Goal: Task Accomplishment & Management: Use online tool/utility

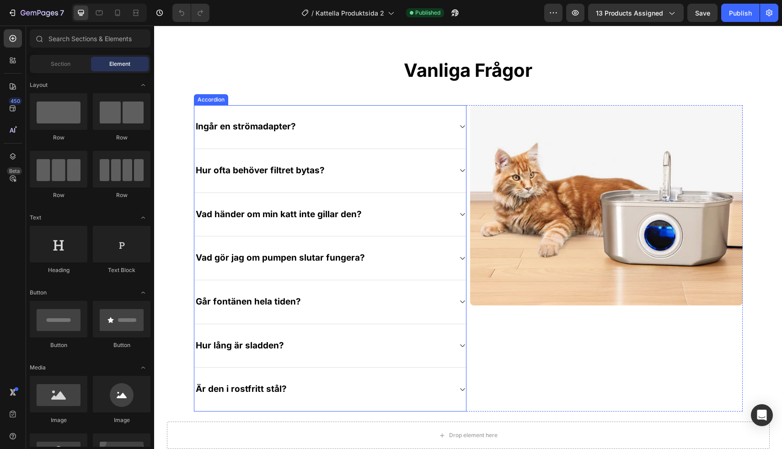
scroll to position [2938, 0]
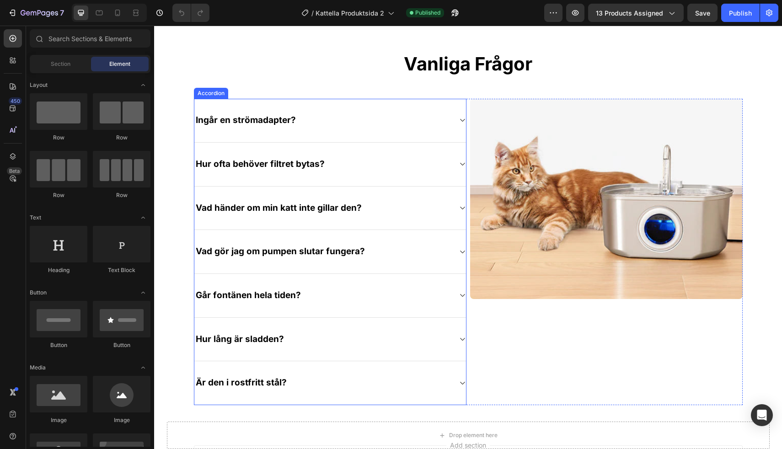
click at [452, 172] on div "Hur ofta behöver filtret bytas?" at bounding box center [330, 165] width 272 height 44
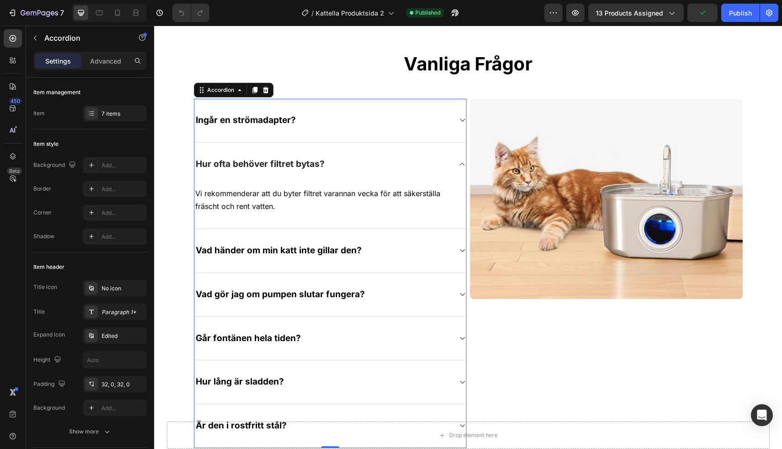
click at [452, 170] on div "Hur ofta behöver filtret bytas?" at bounding box center [330, 164] width 272 height 43
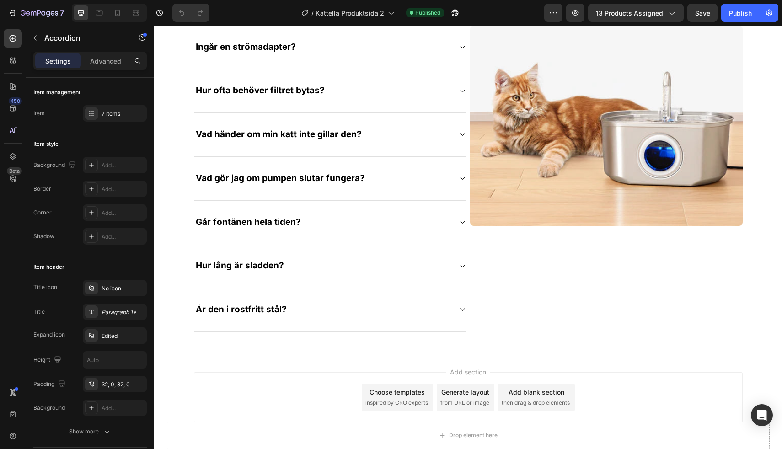
scroll to position [3004, 0]
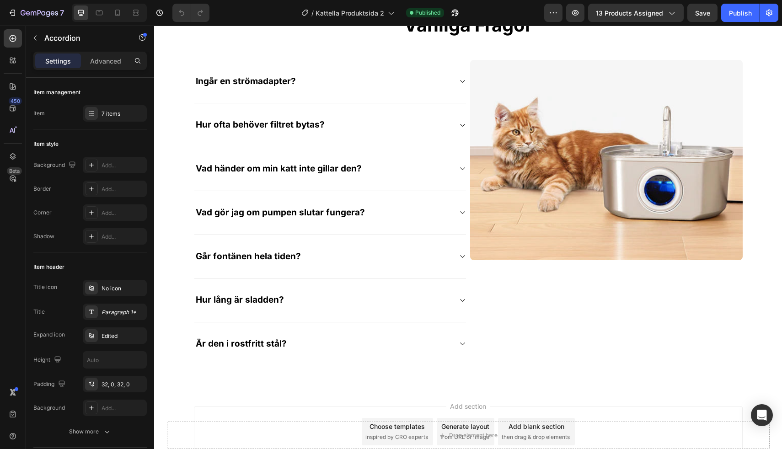
click at [371, 161] on div "Vad händer om min katt inte gillar den?" at bounding box center [330, 169] width 272 height 44
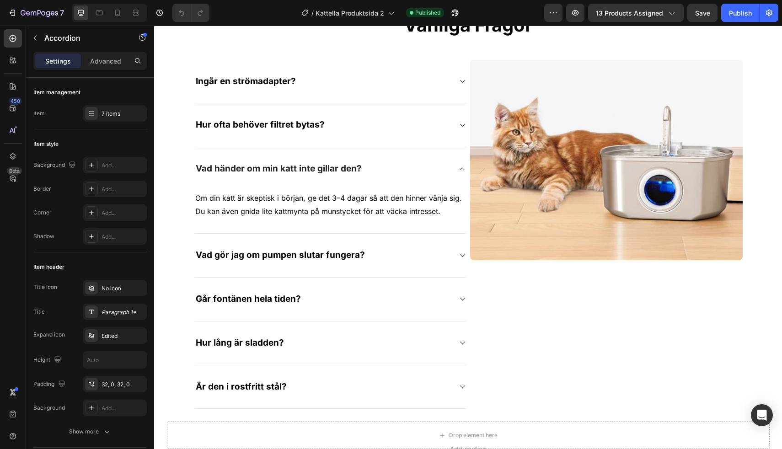
click at [367, 135] on div "Hur ofta behöver filtret bytas?" at bounding box center [330, 125] width 272 height 44
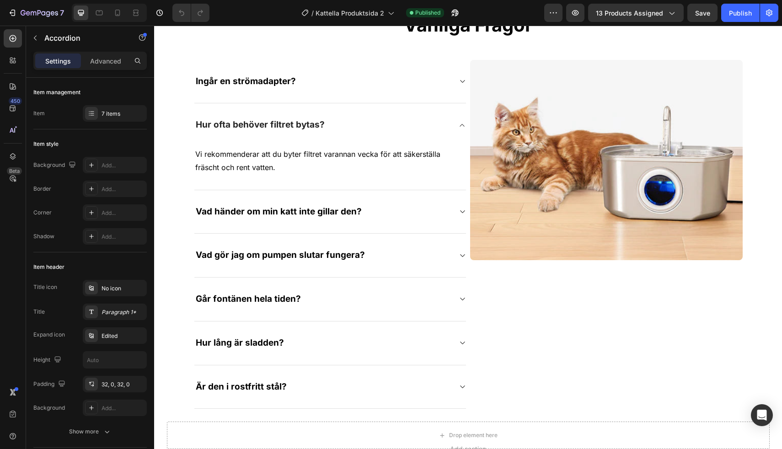
click at [197, 97] on div "Ingår en strömadapter?" at bounding box center [330, 82] width 272 height 44
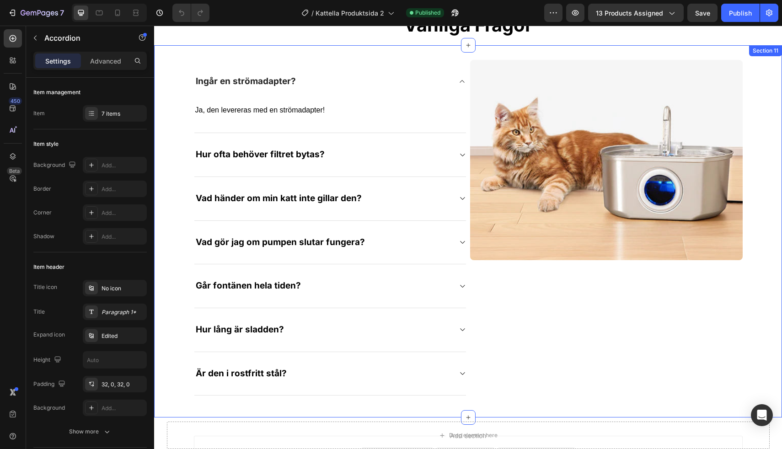
click at [183, 95] on div "Ingår en strömadapter? Ja, den levereras med en strömadapter! Text block Hur of…" at bounding box center [468, 232] width 628 height 344
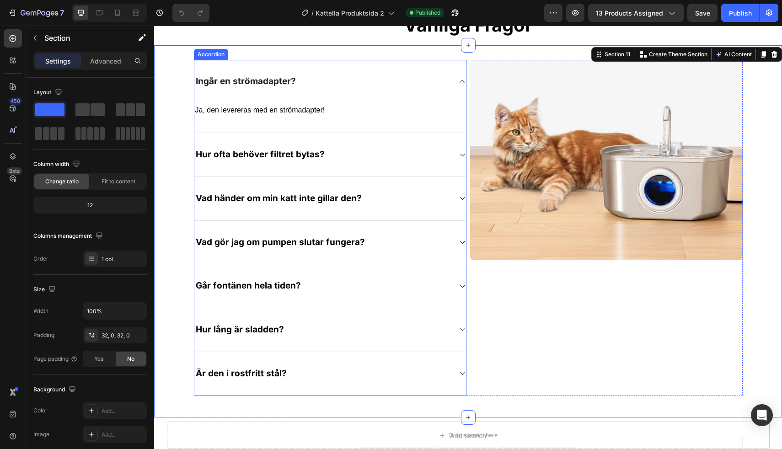
click at [226, 70] on div "Ingår en strömadapter?" at bounding box center [330, 81] width 272 height 43
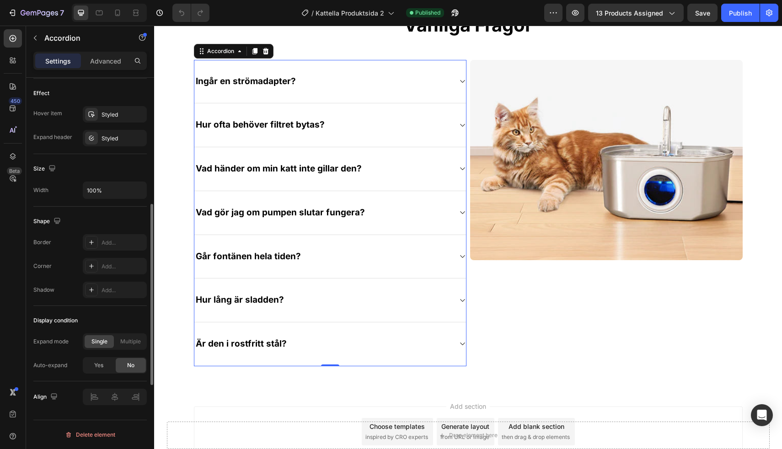
scroll to position [0, 0]
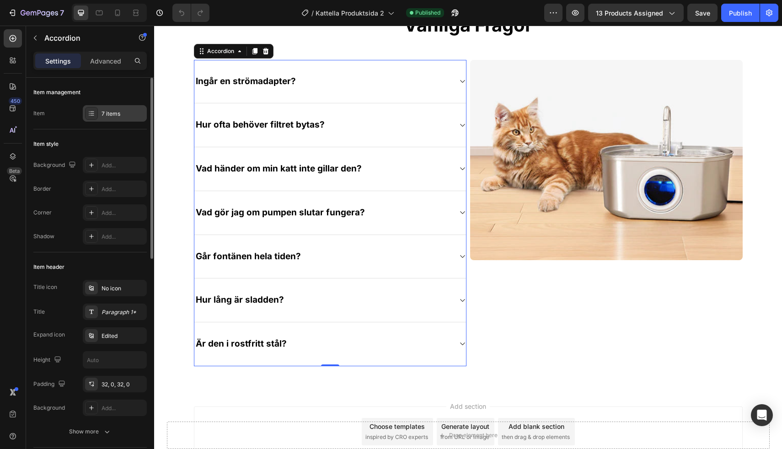
click at [108, 113] on div "7 items" at bounding box center [123, 114] width 43 height 8
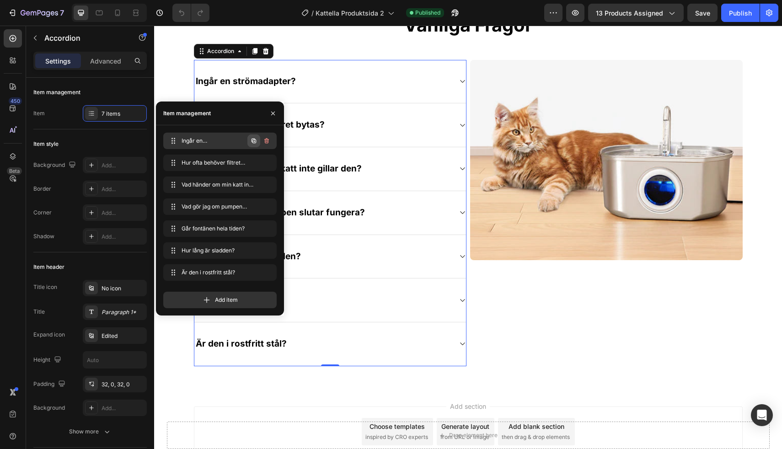
click at [250, 142] on icon "button" at bounding box center [253, 140] width 7 height 7
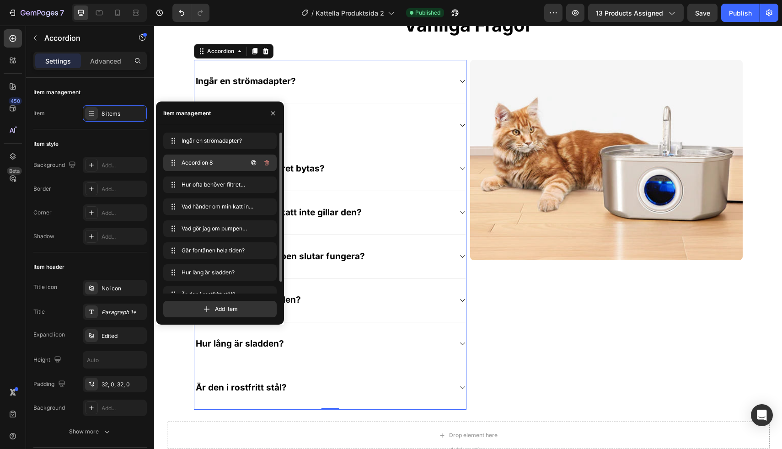
click at [220, 165] on span "Accordion 8" at bounding box center [208, 163] width 52 height 8
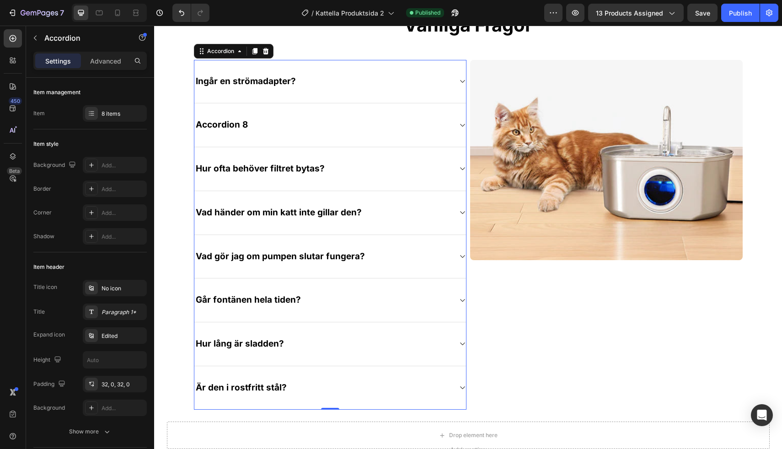
click at [335, 119] on div "Accordion 8" at bounding box center [322, 125] width 257 height 14
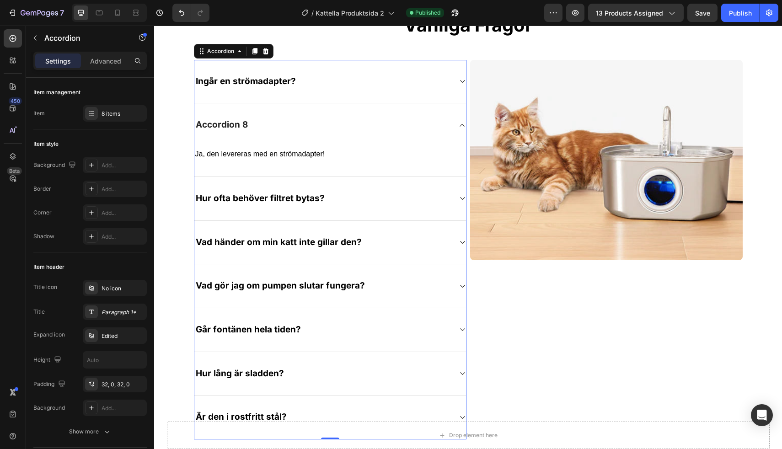
click at [241, 122] on div "Accordion 8" at bounding box center [221, 125] width 55 height 14
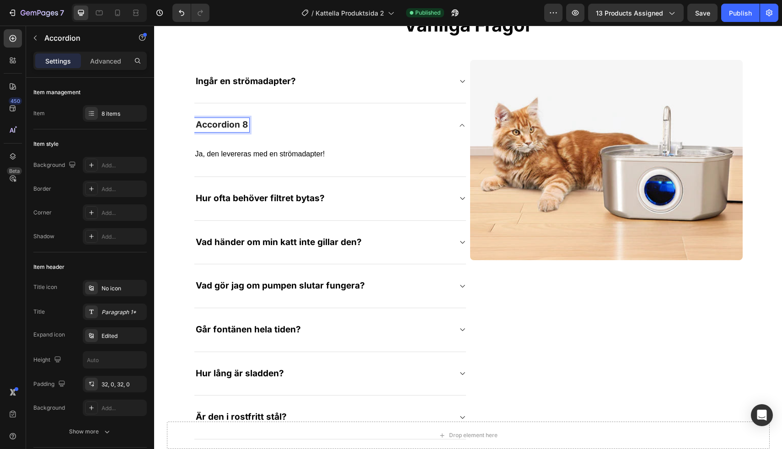
click at [211, 124] on p "Accordion 8" at bounding box center [222, 124] width 52 height 11
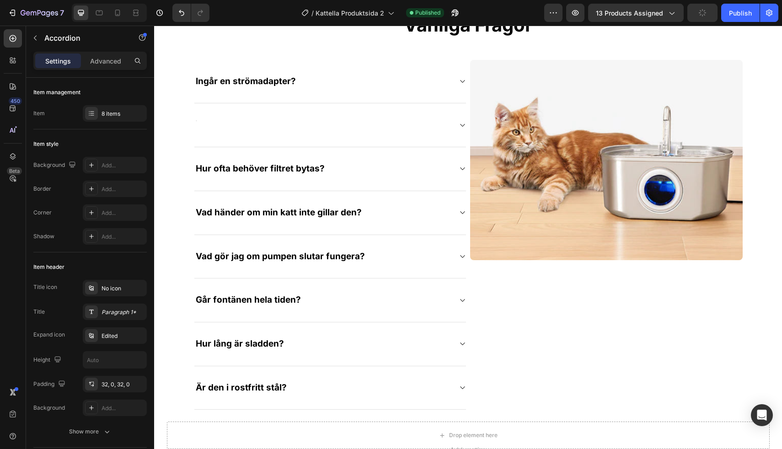
scroll to position [3002, 0]
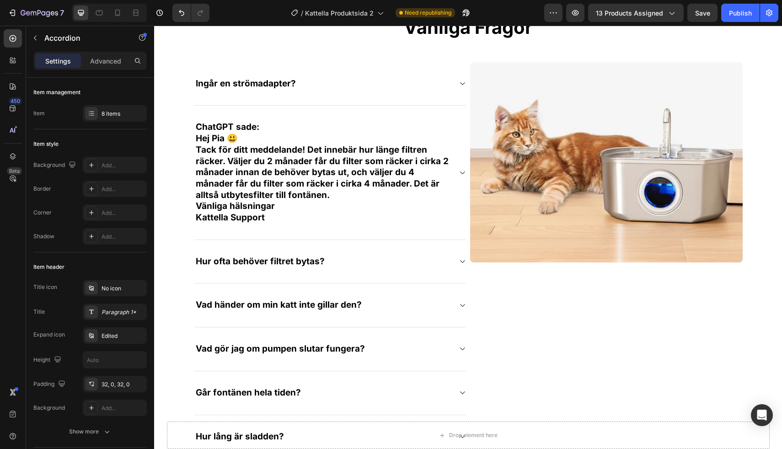
click at [256, 156] on p "Tack för ditt meddelande! Det innebär hur länge filtren räcker. Väljer du 2 mån…" at bounding box center [323, 173] width 254 height 57
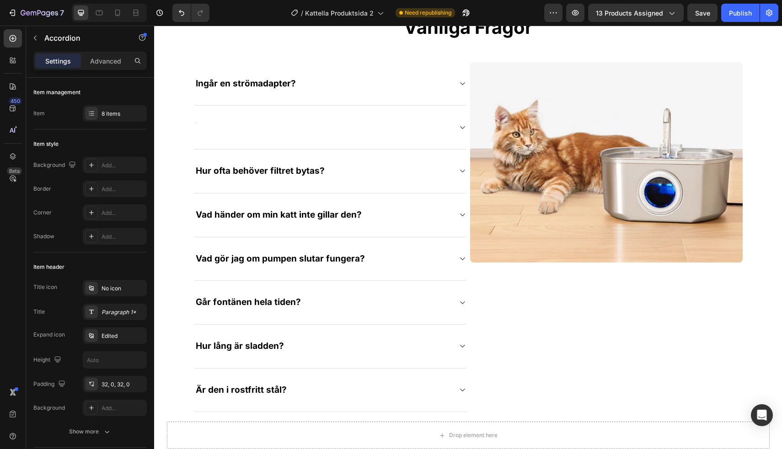
scroll to position [3000, 0]
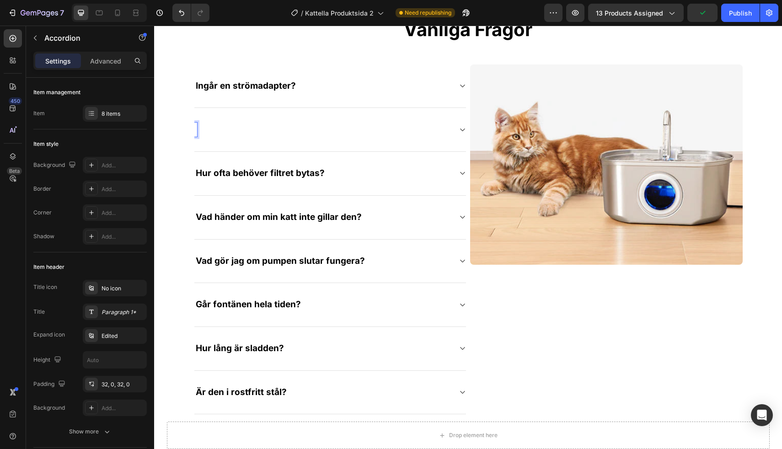
click at [225, 122] on div at bounding box center [330, 130] width 272 height 44
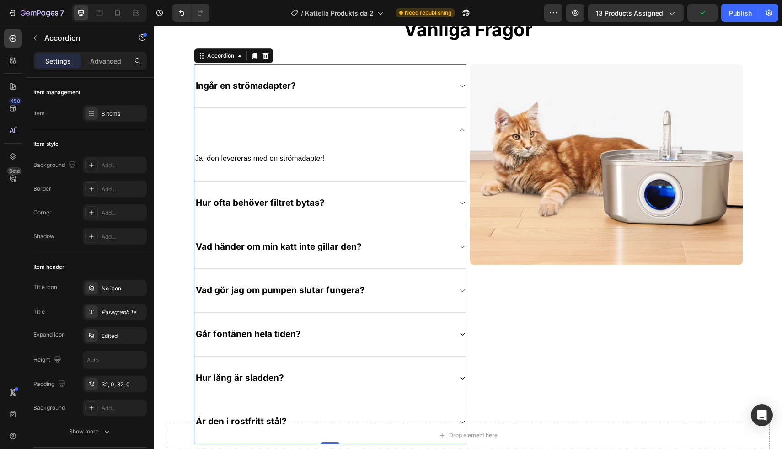
click at [204, 129] on div at bounding box center [322, 130] width 257 height 14
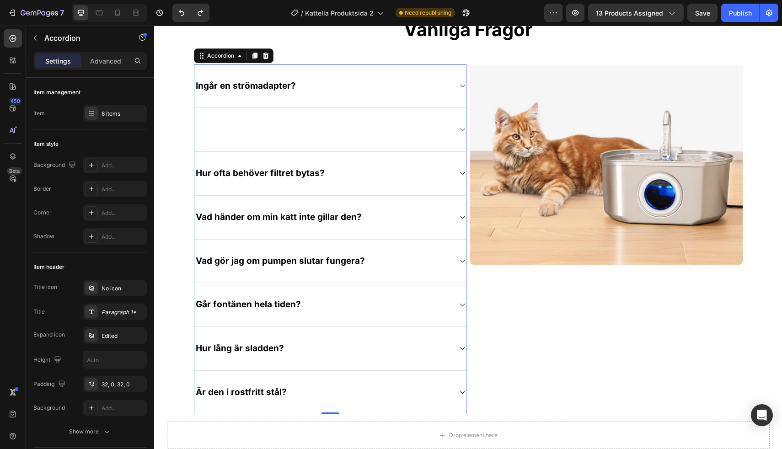
click at [198, 125] on div at bounding box center [322, 130] width 257 height 14
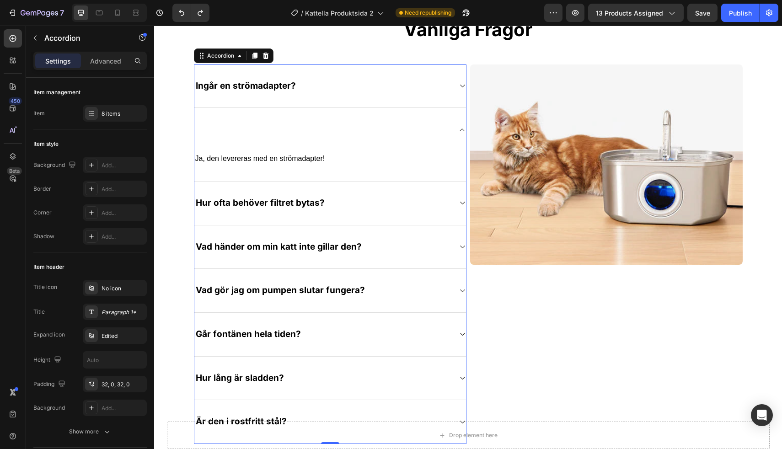
click at [197, 126] on div at bounding box center [322, 130] width 257 height 14
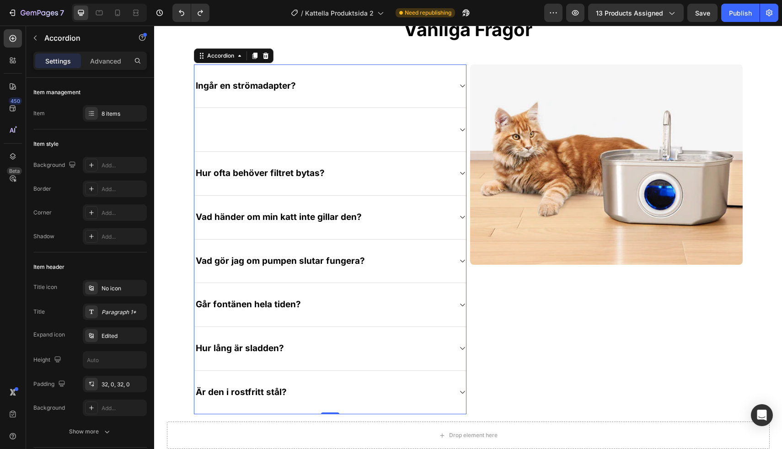
click at [197, 126] on div at bounding box center [322, 130] width 257 height 14
click at [206, 127] on div at bounding box center [322, 130] width 257 height 14
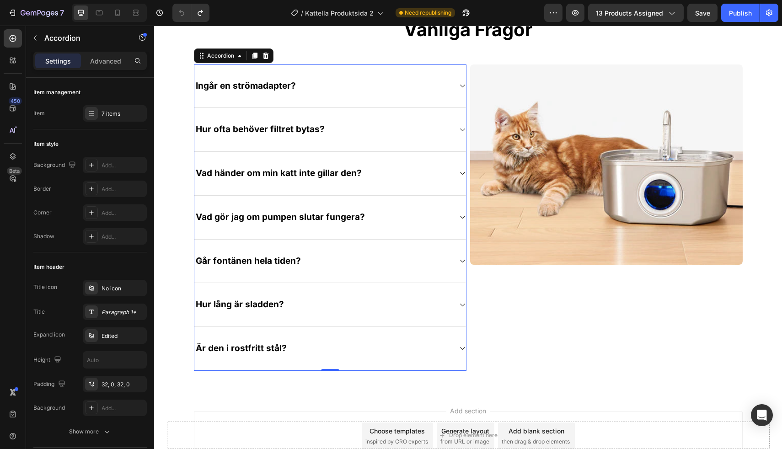
click at [219, 131] on p "Hur ofta behöver filtret bytas?" at bounding box center [260, 129] width 129 height 11
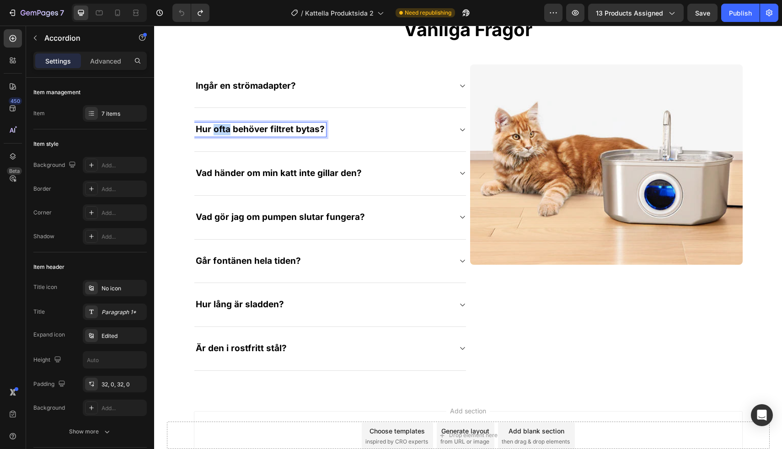
click at [219, 131] on p "Hur ofta behöver filtret bytas?" at bounding box center [260, 129] width 129 height 11
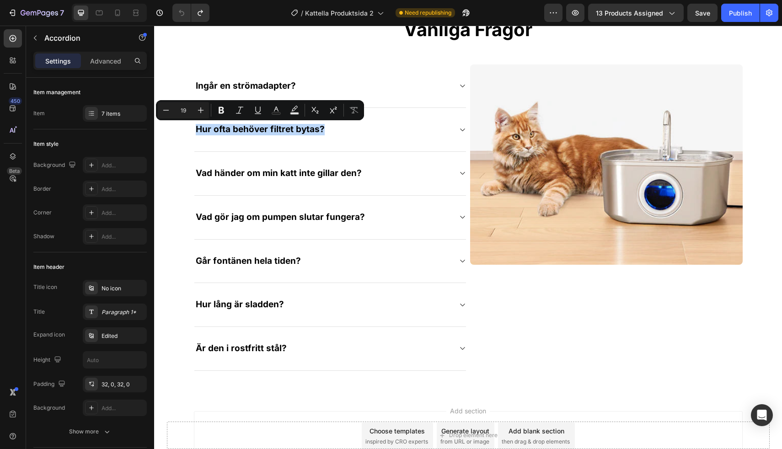
click at [232, 144] on div "Hur ofta behöver filtret bytas?" at bounding box center [330, 130] width 272 height 44
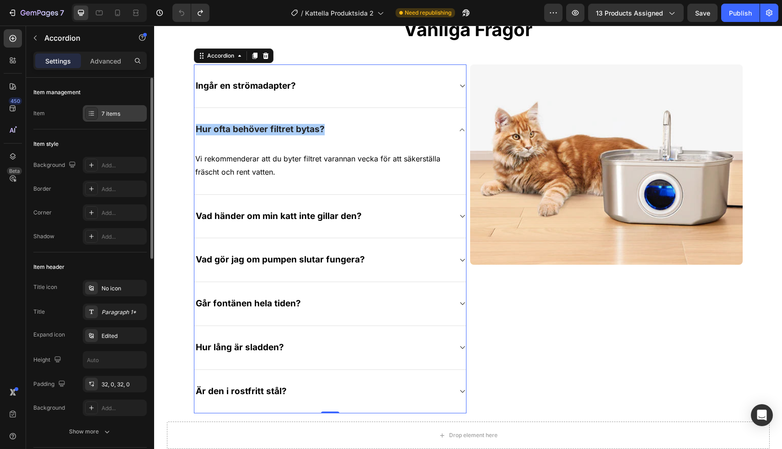
click at [121, 115] on div "7 items" at bounding box center [123, 114] width 43 height 8
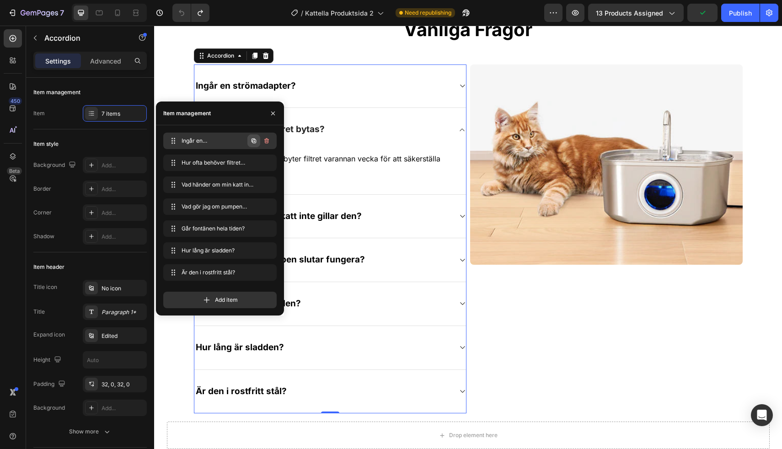
click at [254, 138] on icon "button" at bounding box center [253, 140] width 7 height 7
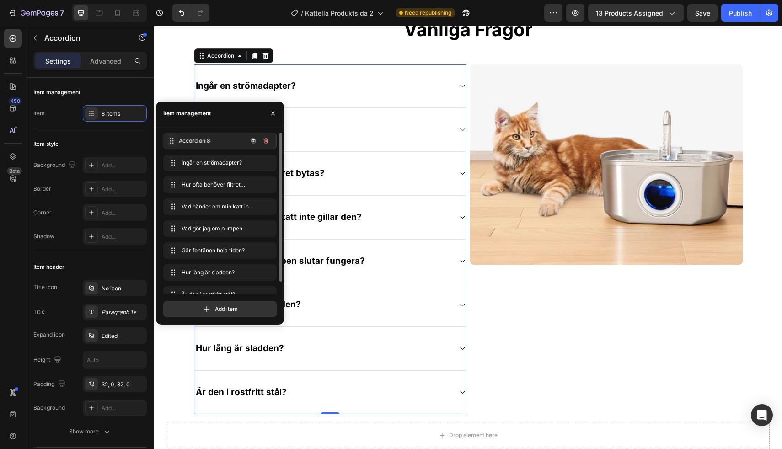
drag, startPoint x: 172, startPoint y: 164, endPoint x: 172, endPoint y: 142, distance: 22.0
click at [229, 78] on div "Accordion 8" at bounding box center [330, 87] width 272 height 44
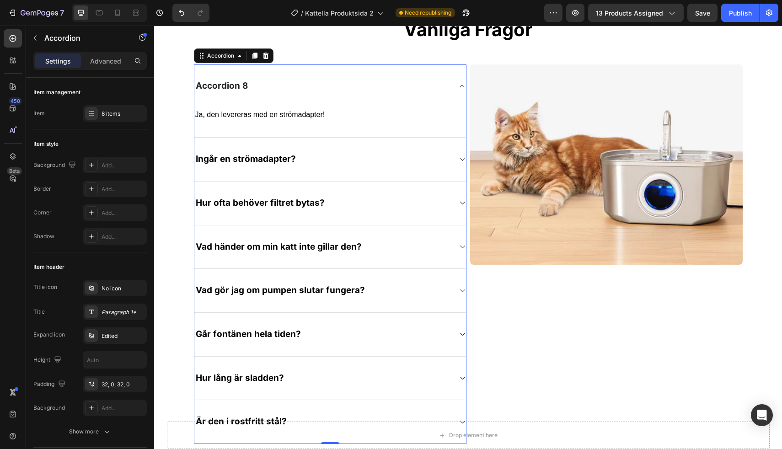
click at [221, 89] on div "Accordion 8" at bounding box center [221, 86] width 55 height 14
click at [221, 89] on p "Accordion 8" at bounding box center [222, 86] width 52 height 11
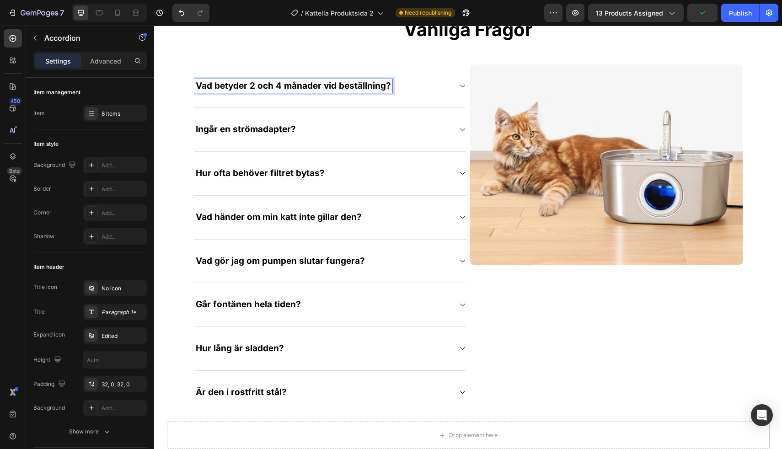
click at [454, 88] on div "Vad betyder 2 och 4 månader vid beställning?" at bounding box center [330, 87] width 272 height 44
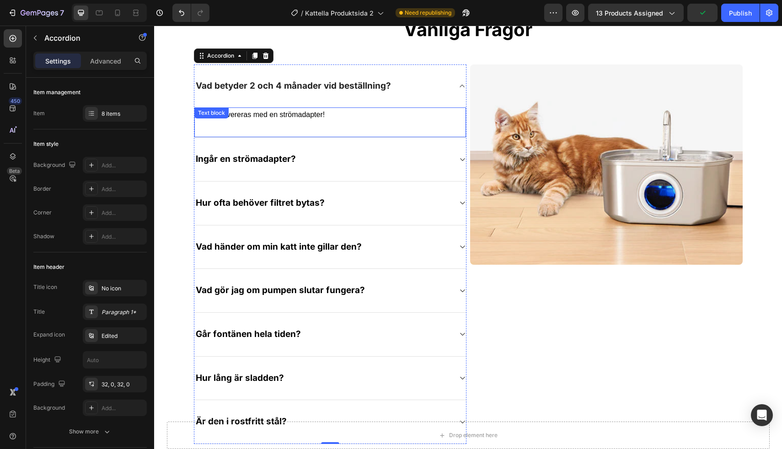
click at [280, 117] on p "Ja, den levereras med en strömadapter!" at bounding box center [330, 114] width 270 height 13
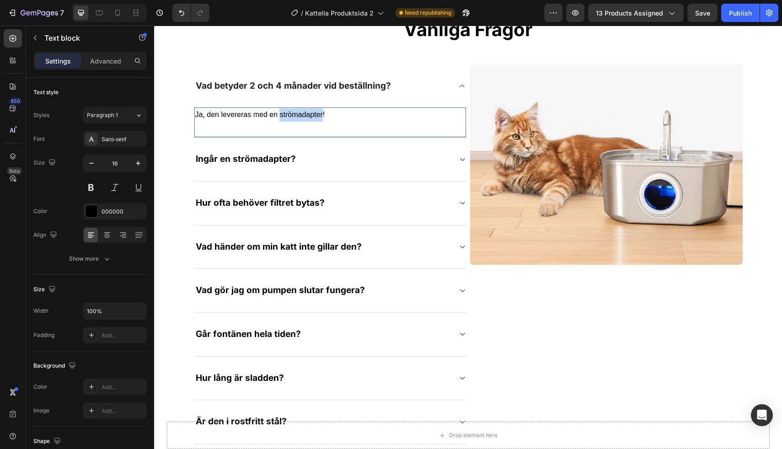
click at [280, 117] on p "Ja, den levereras med en strömadapter!" at bounding box center [330, 114] width 270 height 13
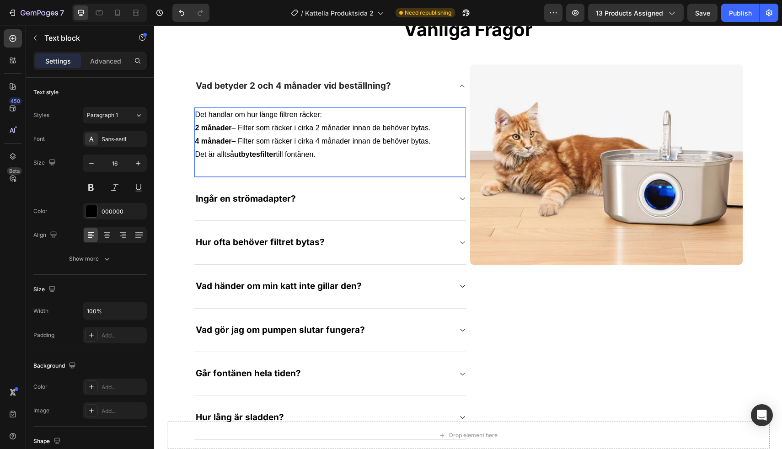
click at [437, 142] on p "4 månader – Filter som räcker i cirka 4 månader innan de behöver bytas." at bounding box center [330, 141] width 270 height 13
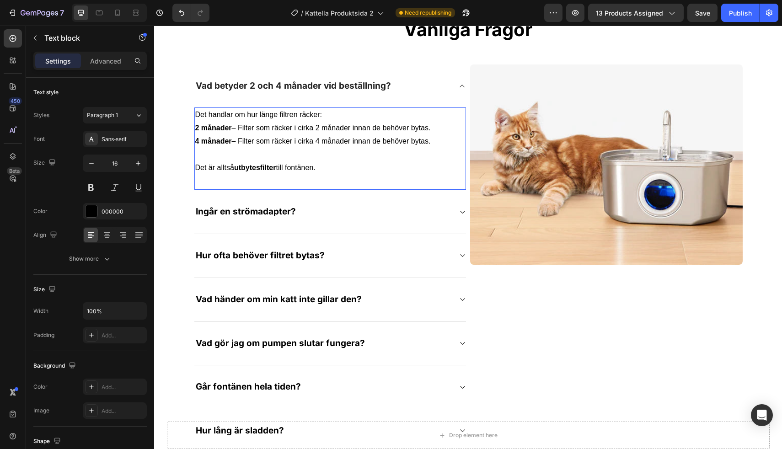
click at [365, 113] on p "Det handlar om hur länge filtren räcker:" at bounding box center [330, 114] width 270 height 13
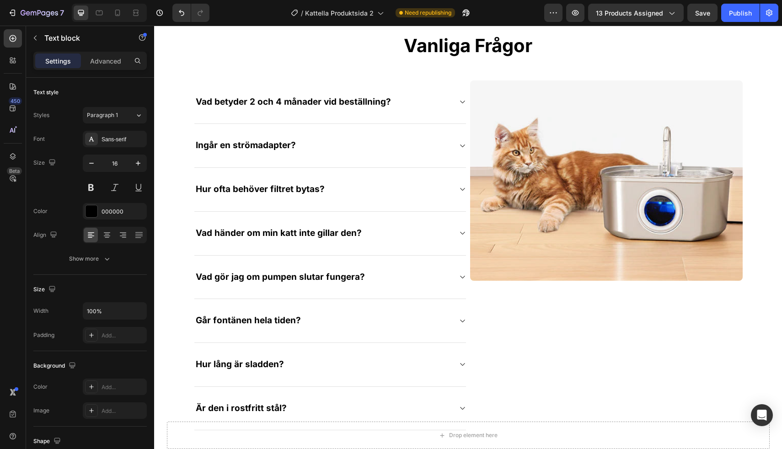
scroll to position [2960, 0]
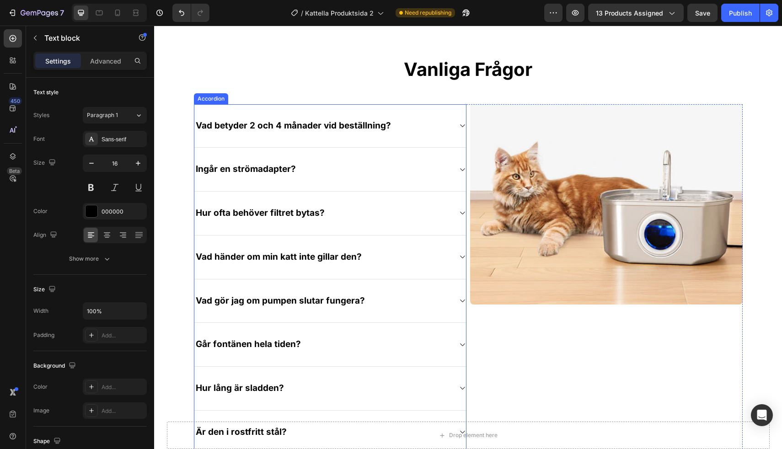
click at [400, 118] on div "Vad betyder 2 och 4 månader vid beställning?" at bounding box center [330, 126] width 272 height 44
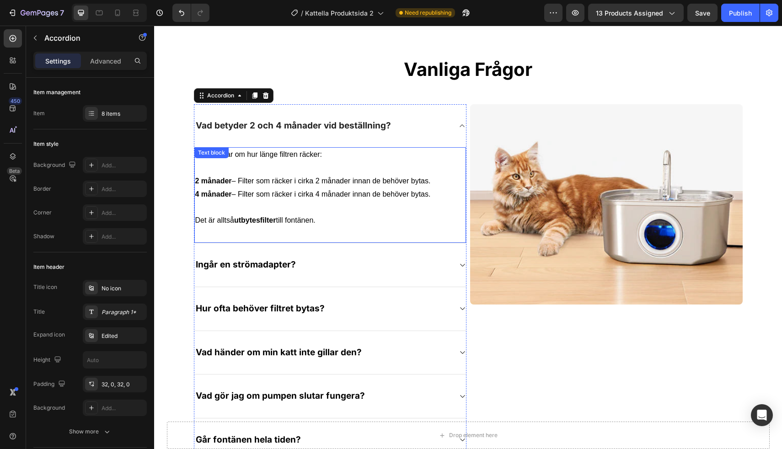
click at [282, 202] on p "4 månader – Filter som räcker i cirka 4 månader innan de behöver bytas." at bounding box center [330, 201] width 270 height 27
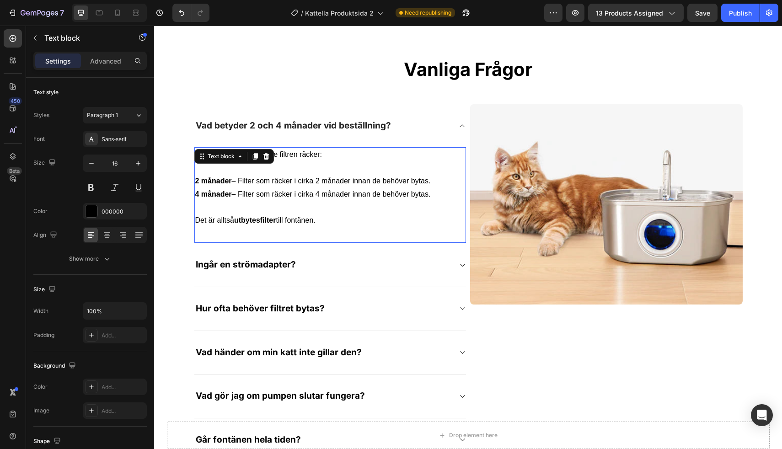
click at [282, 202] on p "4 månader – Filter som räcker i cirka 4 månader innan de behöver bytas." at bounding box center [330, 201] width 270 height 27
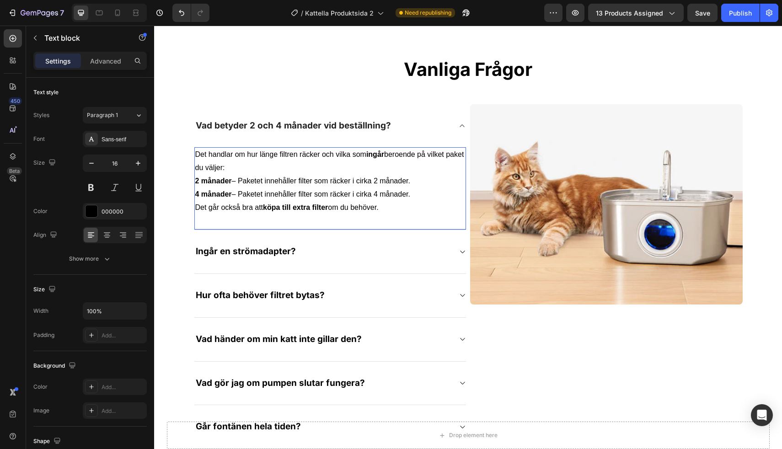
click at [317, 165] on p "Det handlar om hur länge filtren räcker och vilka som ingår beroende på vilket …" at bounding box center [330, 161] width 270 height 27
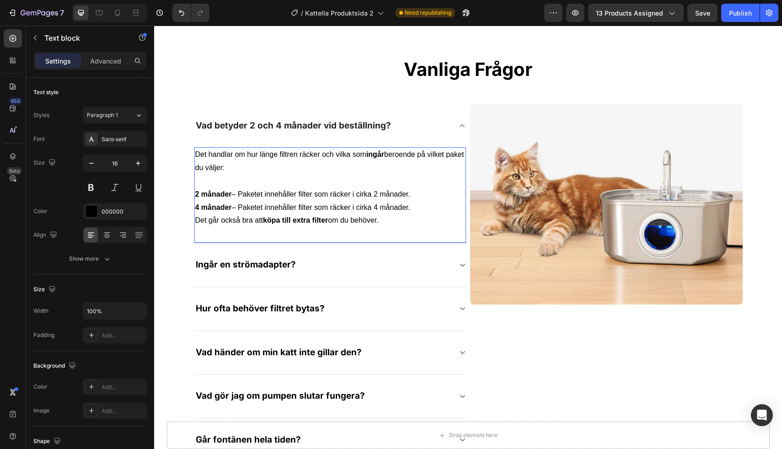
click at [381, 156] on strong "ingår" at bounding box center [375, 155] width 18 height 8
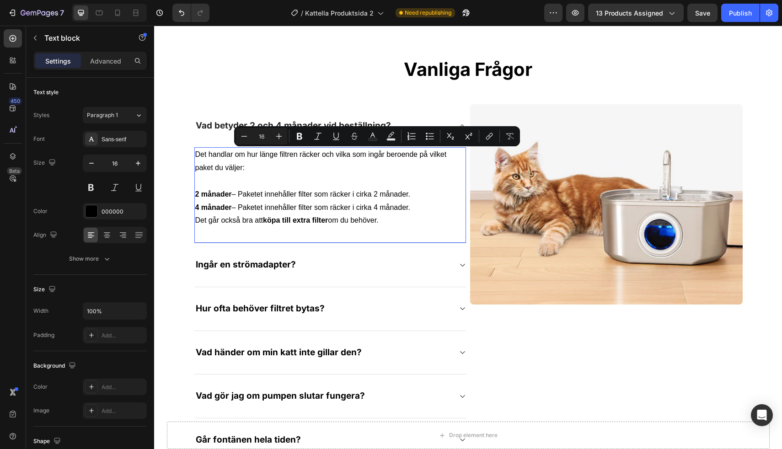
click at [314, 191] on p "2 månader – Paketet innehåller filter som räcker i cirka 2 månader." at bounding box center [330, 194] width 270 height 13
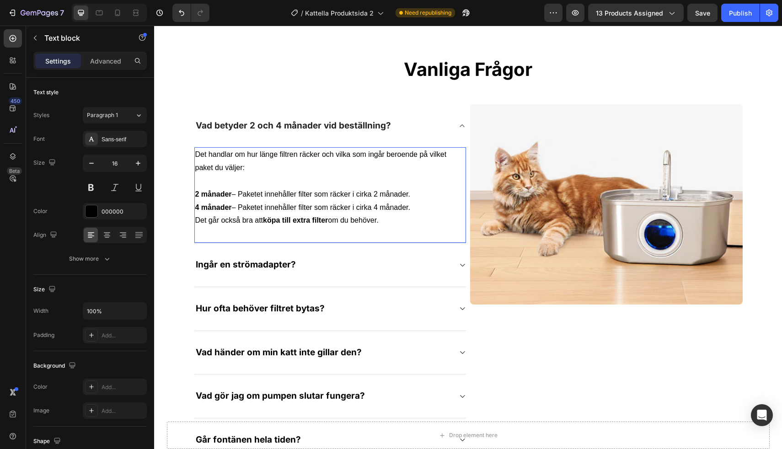
click at [396, 215] on p "Det går också bra att köpa till extra filter om du behöver." at bounding box center [330, 220] width 270 height 13
click at [413, 211] on p "4 månader – Paketet innehåller filter som räcker i cirka 4 månader." at bounding box center [330, 207] width 270 height 13
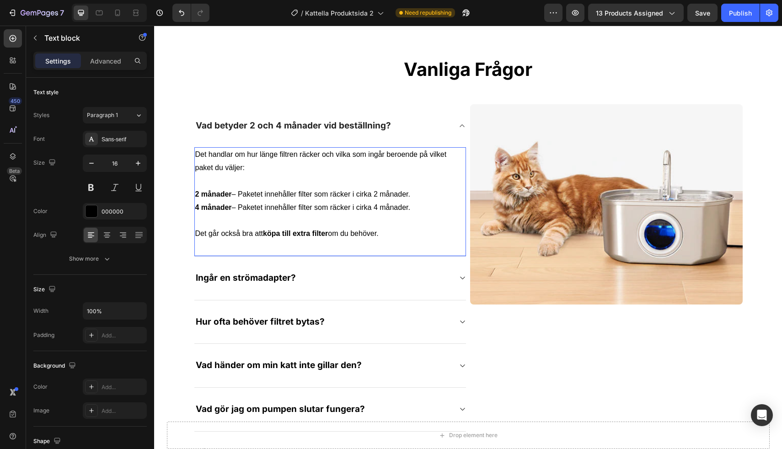
click at [290, 234] on strong "köpa till extra filter" at bounding box center [295, 234] width 65 height 8
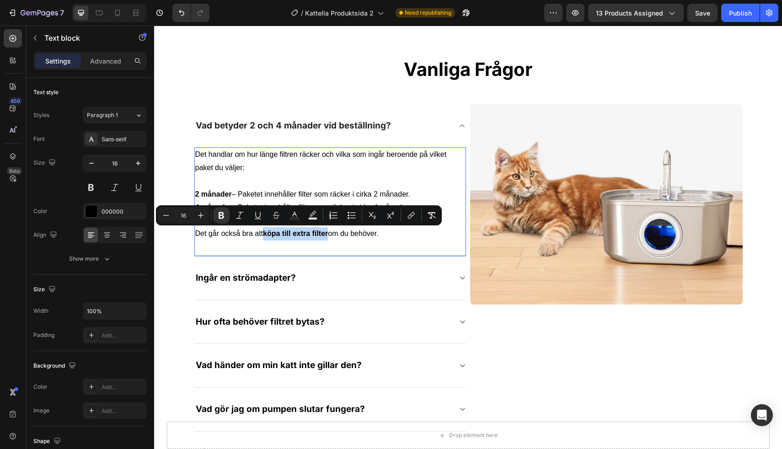
drag, startPoint x: 266, startPoint y: 231, endPoint x: 329, endPoint y: 234, distance: 63.2
click at [328, 234] on strong "köpa till extra filter" at bounding box center [295, 234] width 65 height 8
click at [364, 236] on p "Det går också bra att köpa till extra filter om du behöver." at bounding box center [330, 233] width 270 height 13
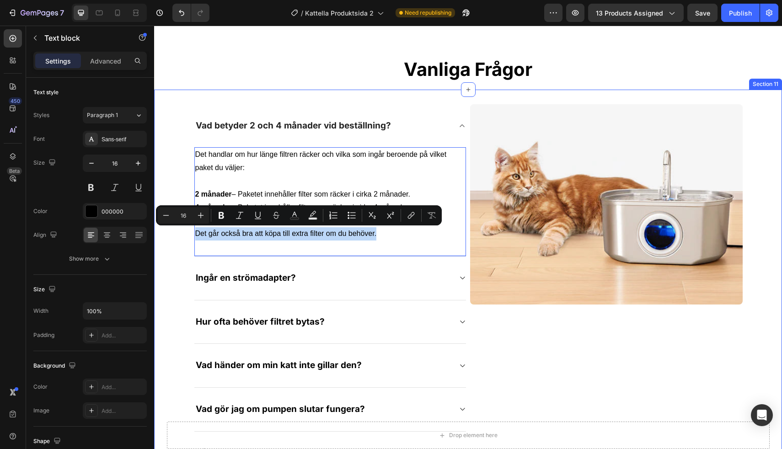
drag, startPoint x: 354, startPoint y: 235, endPoint x: 188, endPoint y: 235, distance: 165.6
click at [188, 235] on div "Vad betyder 2 och 4 månader vid beställning? Det handlar om hur länge filtren r…" at bounding box center [468, 337] width 628 height 466
copy p "Det går också bra att köpa till extra filter om du behöver."
click at [265, 232] on p "Det går också bra att köpa till extra filter om du behöver." at bounding box center [330, 233] width 270 height 13
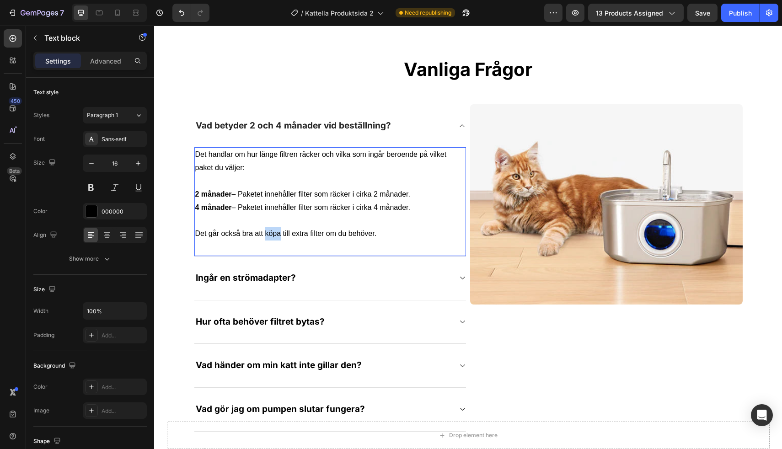
click at [265, 232] on p "Det går också bra att köpa till extra filter om du behöver." at bounding box center [330, 233] width 270 height 13
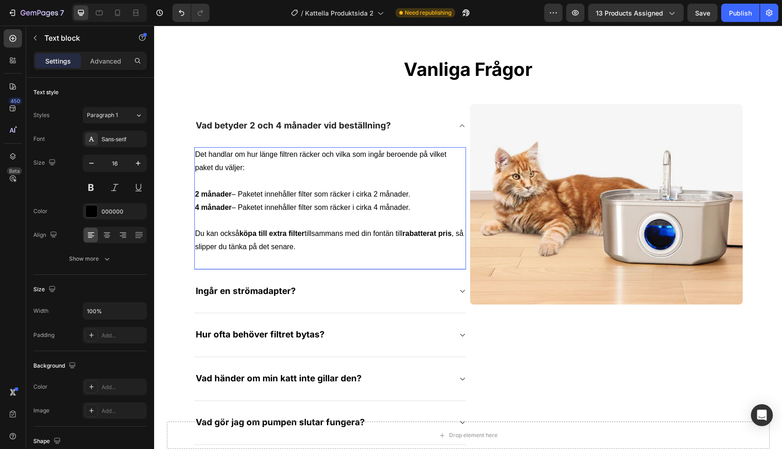
click at [270, 260] on div "Det handlar om hur länge filtren räcker och vilka som ingår beroende på vilket …" at bounding box center [330, 208] width 272 height 122
click at [314, 245] on p "Du kan också köpa till extra filter tillsammans med din fontän till rabatterat …" at bounding box center [330, 240] width 270 height 27
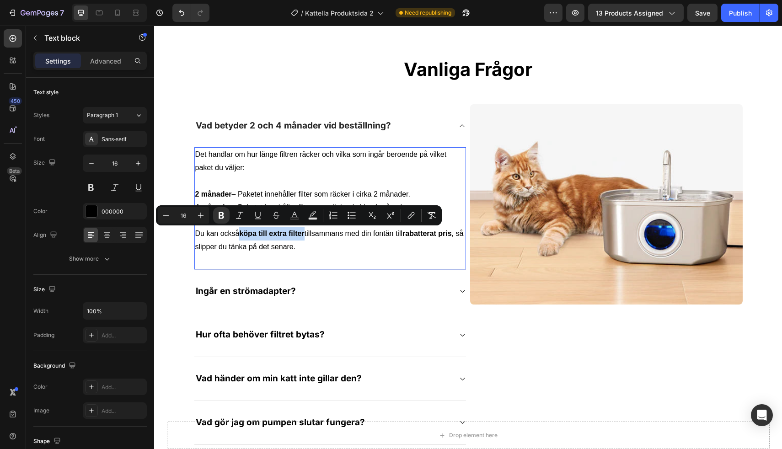
drag, startPoint x: 307, startPoint y: 233, endPoint x: 241, endPoint y: 232, distance: 66.3
click at [241, 232] on p "Du kan också köpa till extra filter tillsammans med din fontän till rabatterat …" at bounding box center [330, 240] width 270 height 27
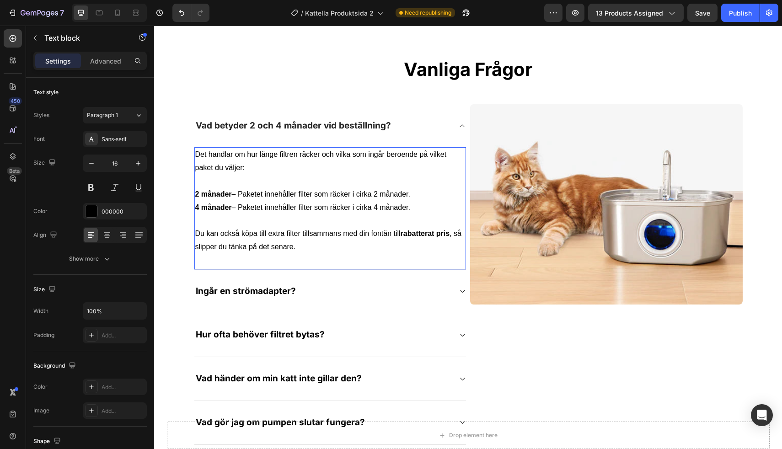
click at [392, 240] on p "Du kan också köpa till extra filter tillsammans med din fontän till rabatterat …" at bounding box center [330, 240] width 270 height 27
drag, startPoint x: 403, startPoint y: 233, endPoint x: 451, endPoint y: 234, distance: 48.0
click at [450, 234] on strong "rabatterat pris" at bounding box center [425, 234] width 49 height 8
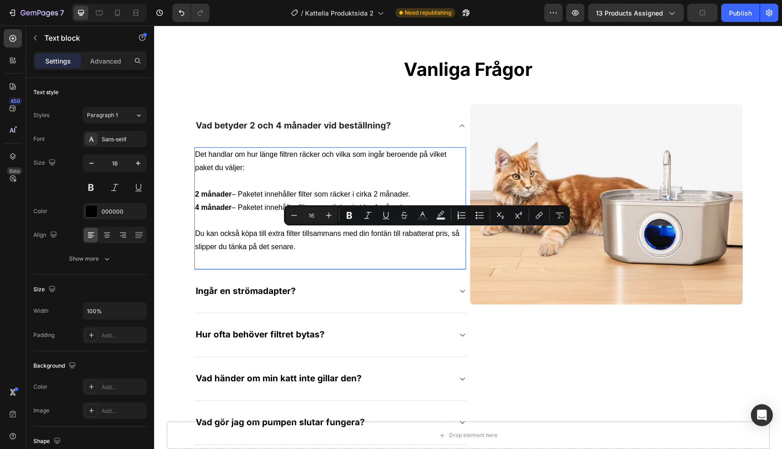
click at [439, 247] on p "Du kan också köpa till extra filter tillsammans med din fontän till rabatterat …" at bounding box center [330, 240] width 270 height 27
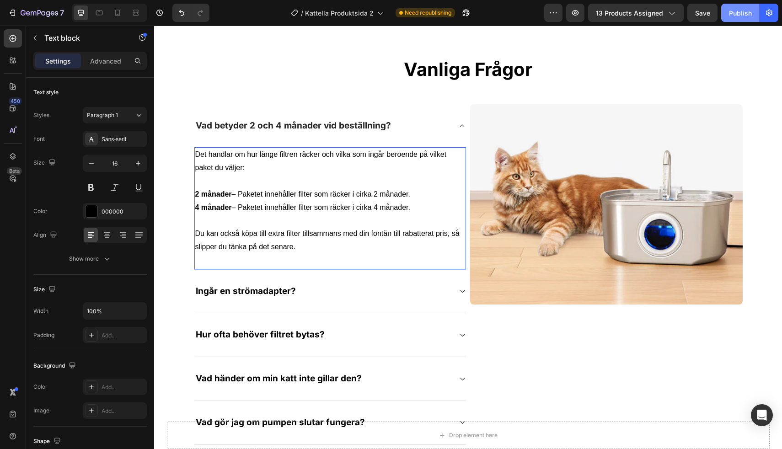
click at [732, 11] on div "Publish" at bounding box center [740, 13] width 23 height 10
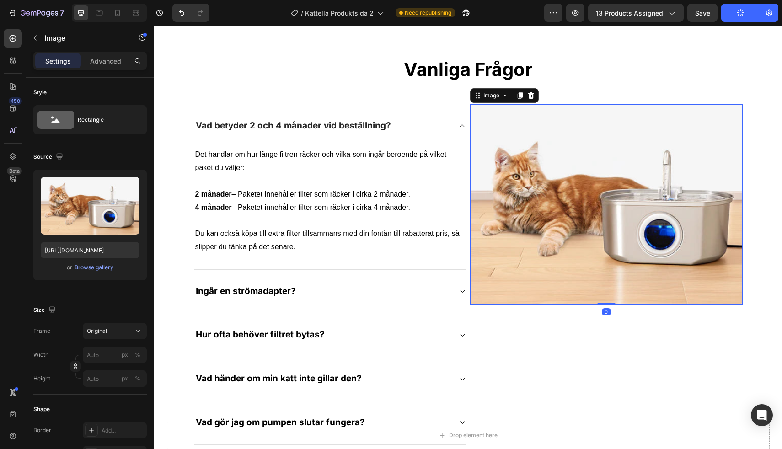
click at [543, 188] on img at bounding box center [606, 204] width 273 height 200
click at [93, 269] on div "Browse gallery" at bounding box center [94, 267] width 39 height 8
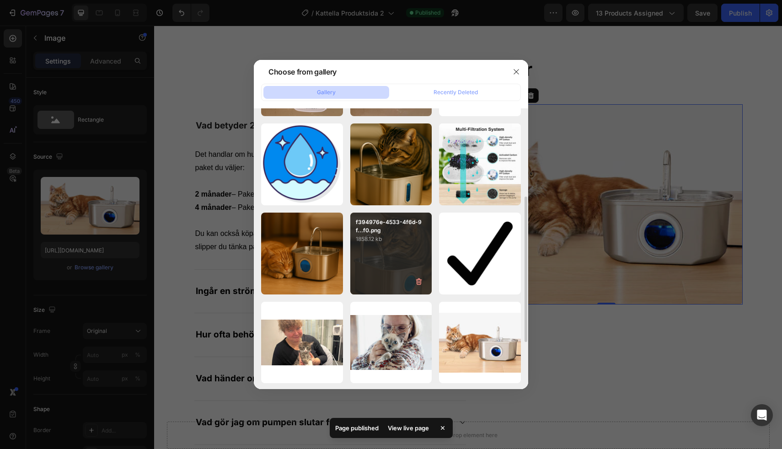
scroll to position [171, 0]
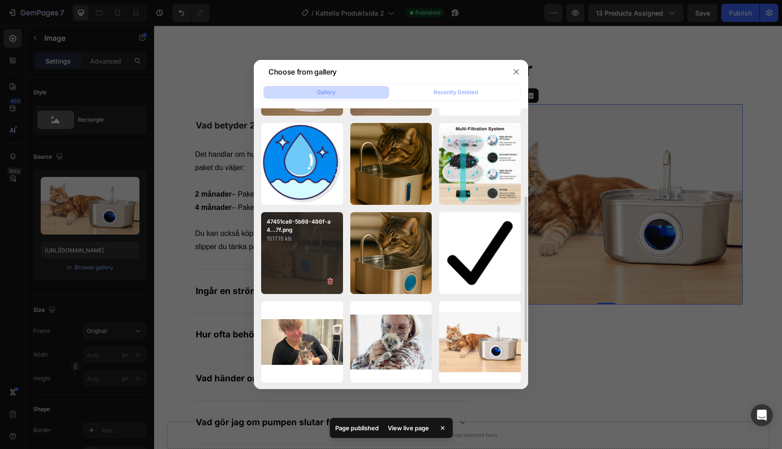
click at [291, 238] on p "1517.15 kb" at bounding box center [302, 238] width 71 height 9
type input "[URL][DOMAIN_NAME]"
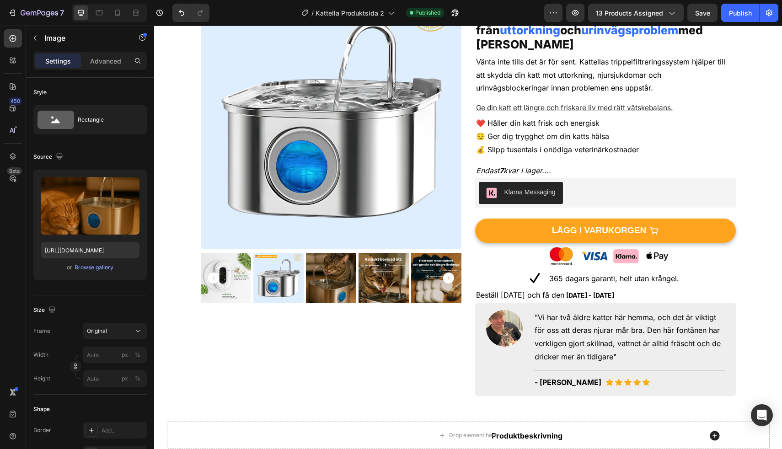
scroll to position [0, 0]
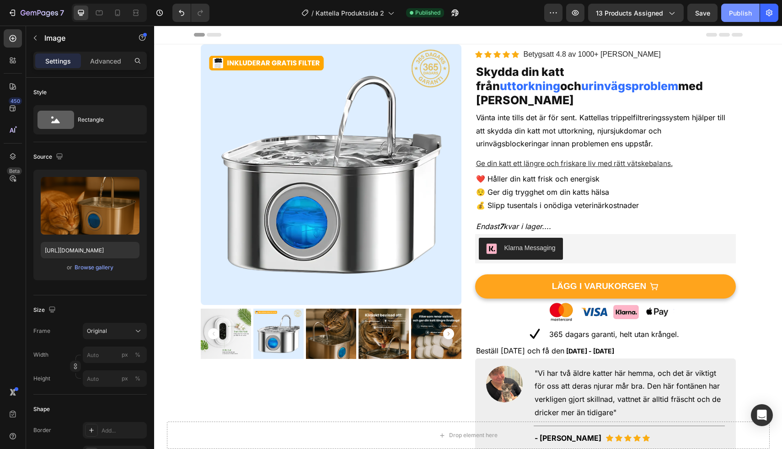
click at [745, 17] on div "Publish" at bounding box center [740, 13] width 23 height 10
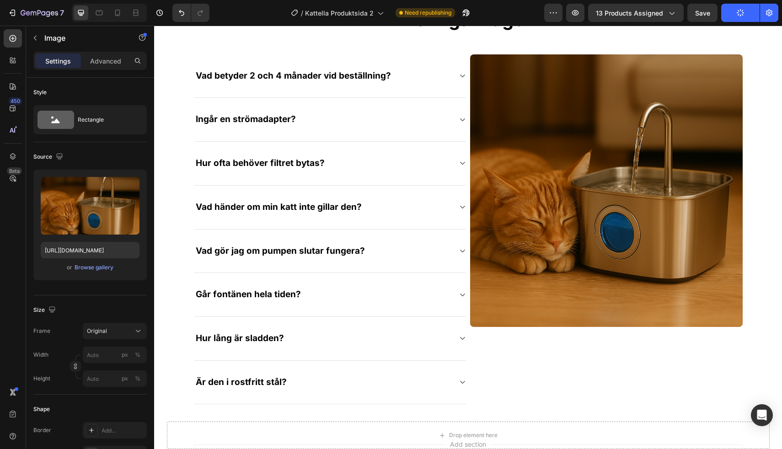
scroll to position [3010, 0]
click at [124, 17] on div at bounding box center [117, 12] width 15 height 15
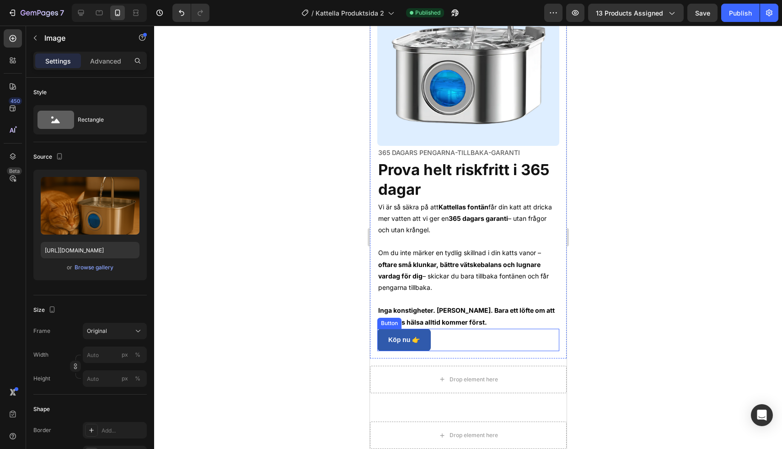
scroll to position [2361, 0]
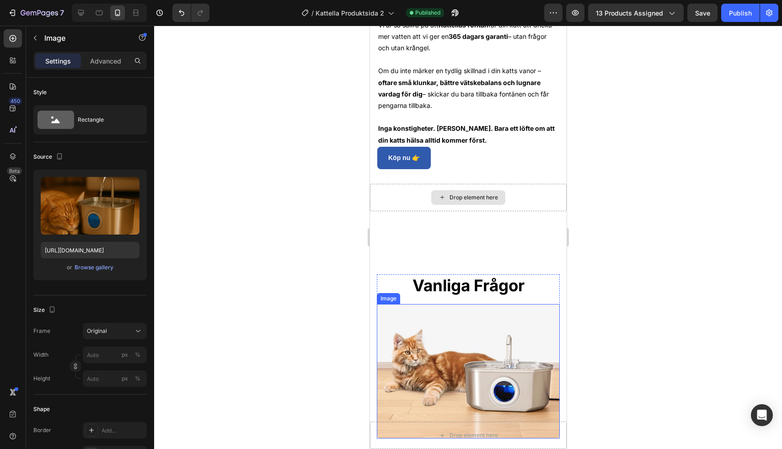
click at [454, 350] on img at bounding box center [467, 371] width 183 height 134
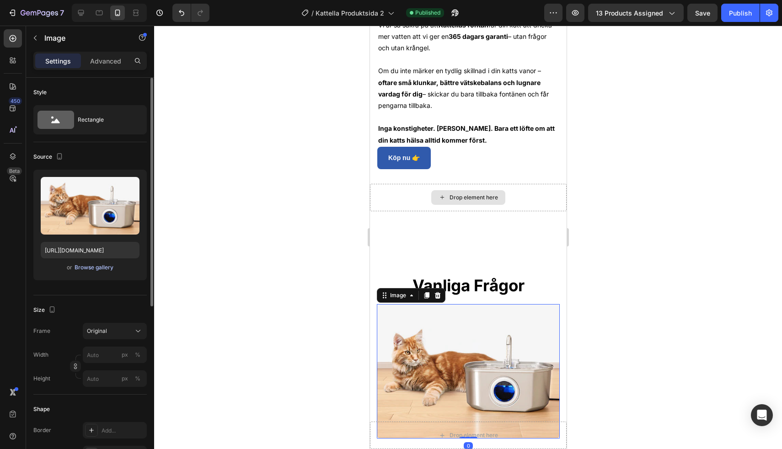
click at [104, 269] on div "Browse gallery" at bounding box center [94, 267] width 39 height 8
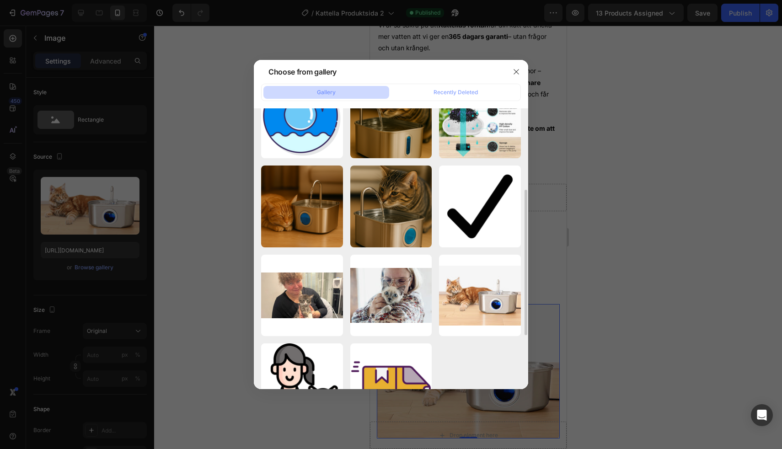
scroll to position [261, 0]
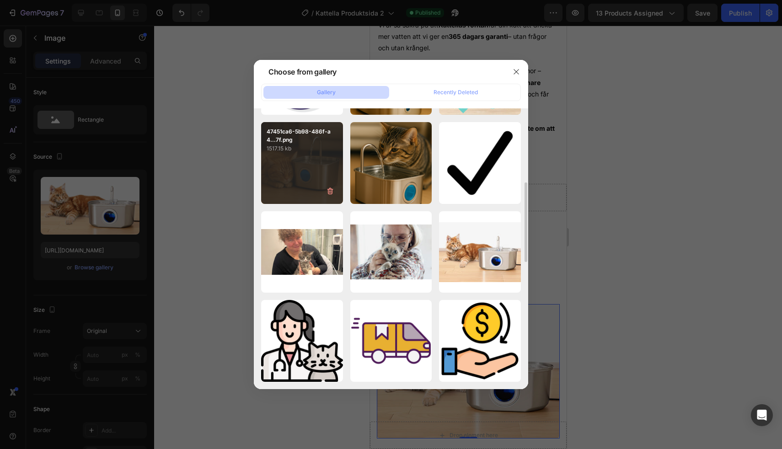
click at [277, 168] on div "47451ca6-5b98-486f-a4...7f.png 1517.15 kb" at bounding box center [302, 163] width 82 height 82
type input "[URL][DOMAIN_NAME]"
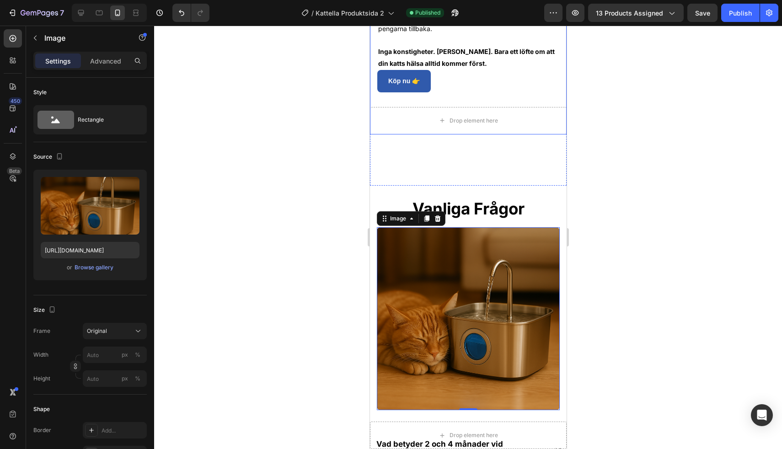
scroll to position [2451, 0]
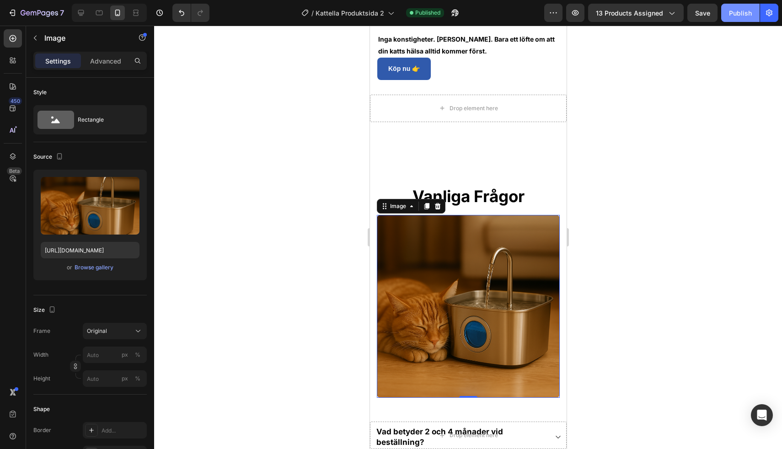
click at [730, 5] on button "Publish" at bounding box center [740, 13] width 38 height 18
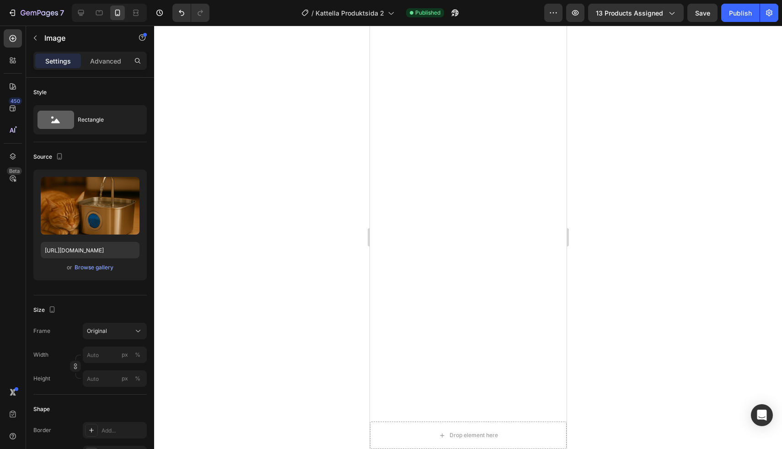
scroll to position [0, 0]
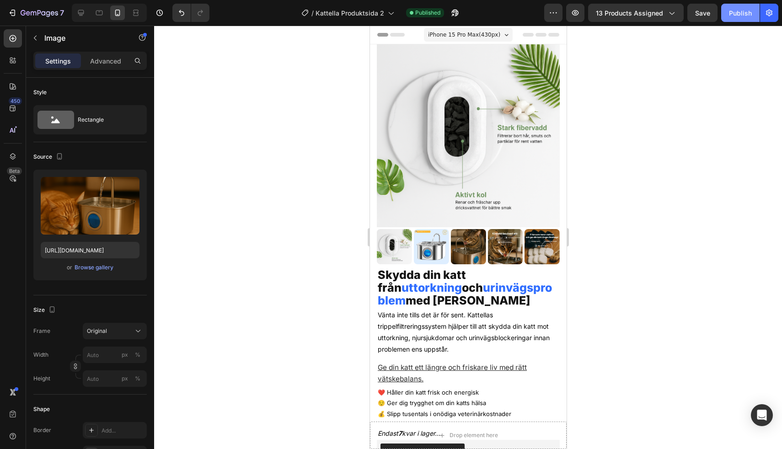
click at [742, 11] on div "Publish" at bounding box center [740, 13] width 23 height 10
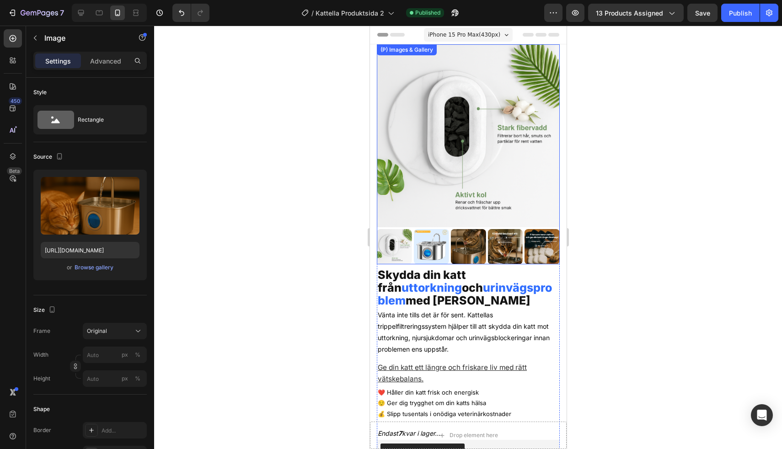
click at [477, 249] on img at bounding box center [468, 246] width 35 height 35
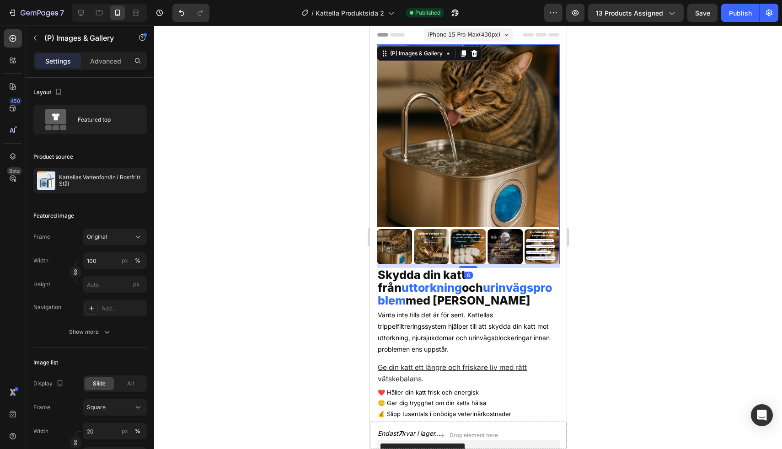
click at [435, 245] on img at bounding box center [431, 246] width 35 height 35
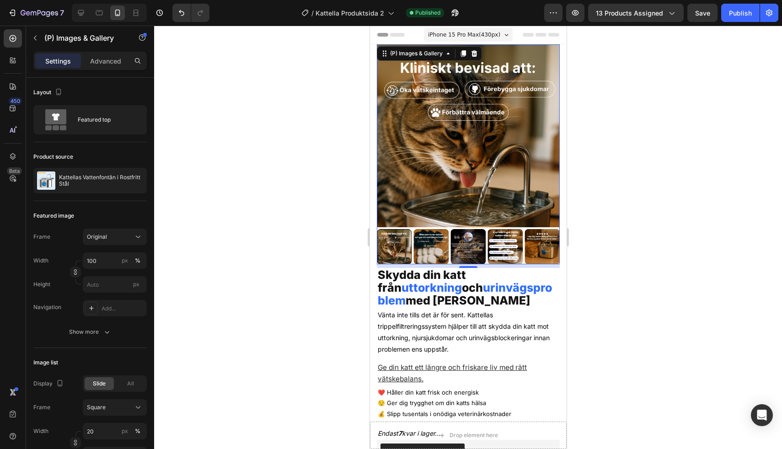
click at [434, 245] on img at bounding box center [431, 246] width 35 height 35
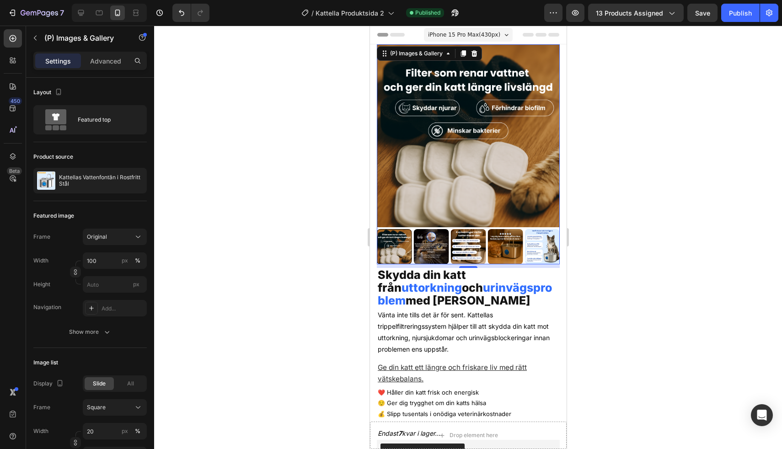
click at [434, 245] on img at bounding box center [431, 246] width 35 height 35
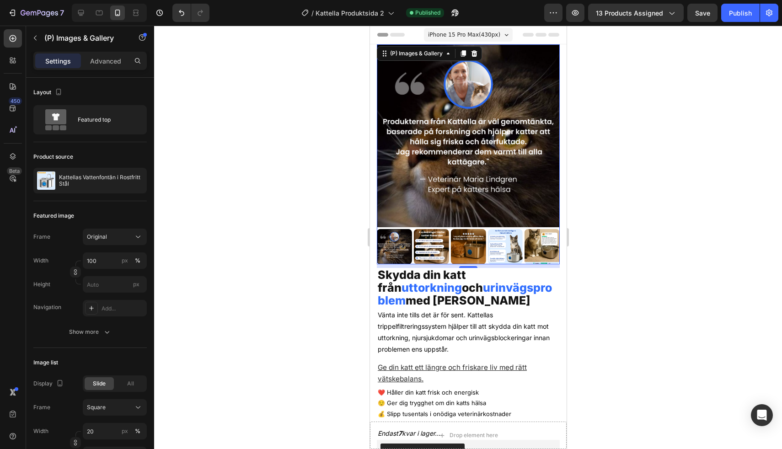
click at [435, 248] on img at bounding box center [431, 246] width 35 height 35
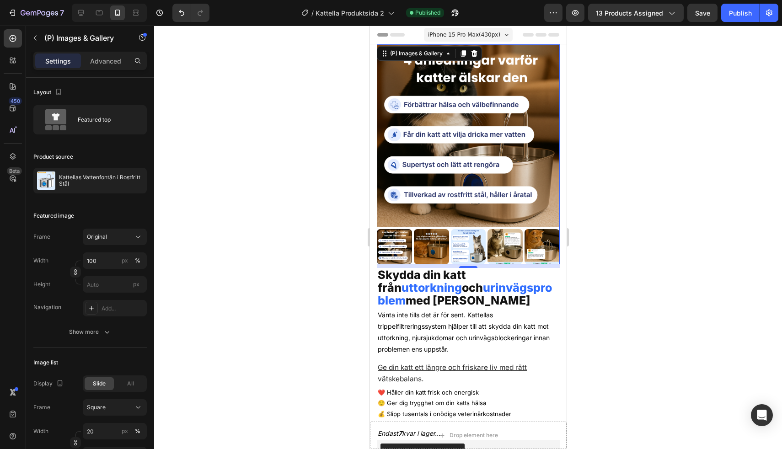
click at [431, 245] on img at bounding box center [431, 246] width 35 height 35
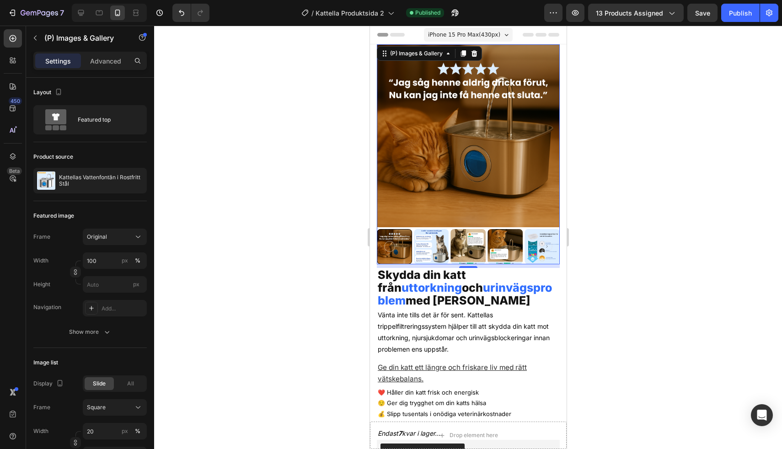
click at [431, 245] on img at bounding box center [431, 246] width 35 height 35
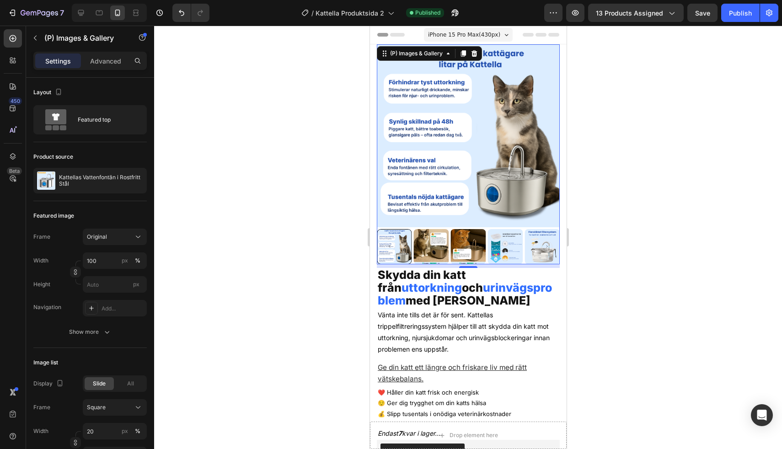
click at [436, 247] on img at bounding box center [431, 246] width 35 height 35
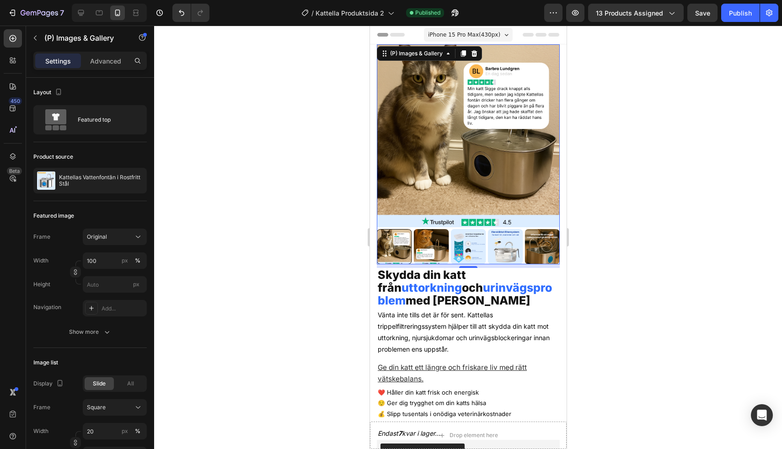
click at [436, 247] on img at bounding box center [431, 246] width 35 height 35
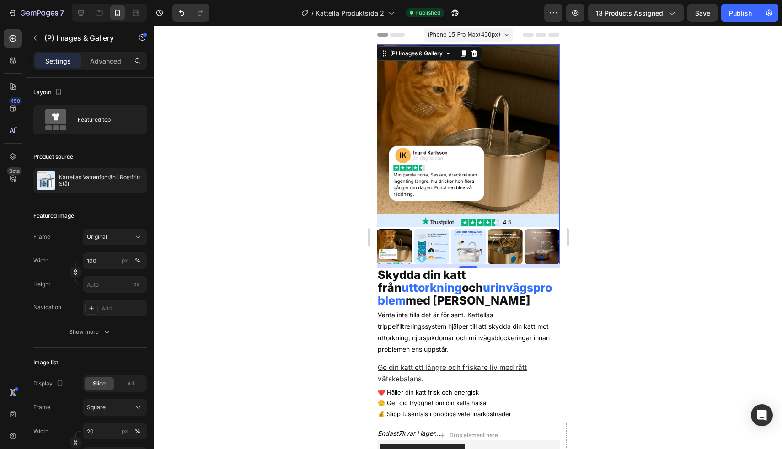
click at [436, 247] on img at bounding box center [431, 246] width 35 height 35
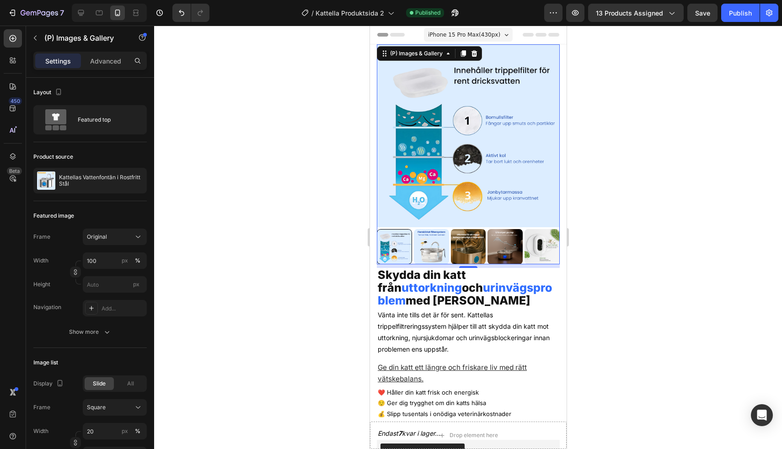
click at [436, 247] on img at bounding box center [431, 246] width 35 height 35
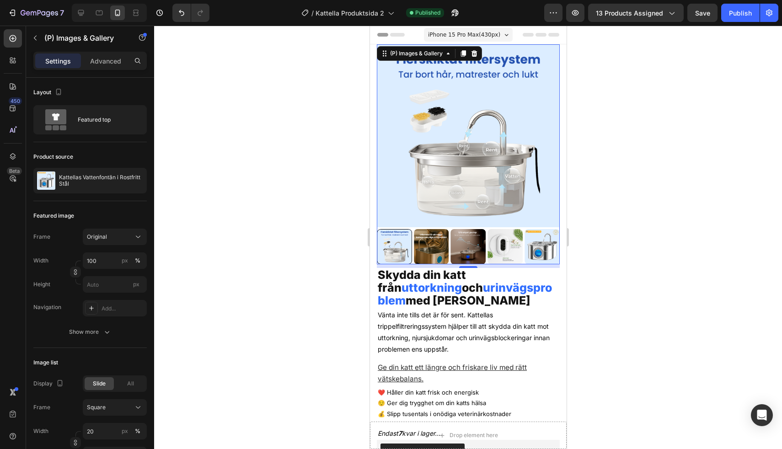
click at [436, 247] on img at bounding box center [431, 246] width 35 height 35
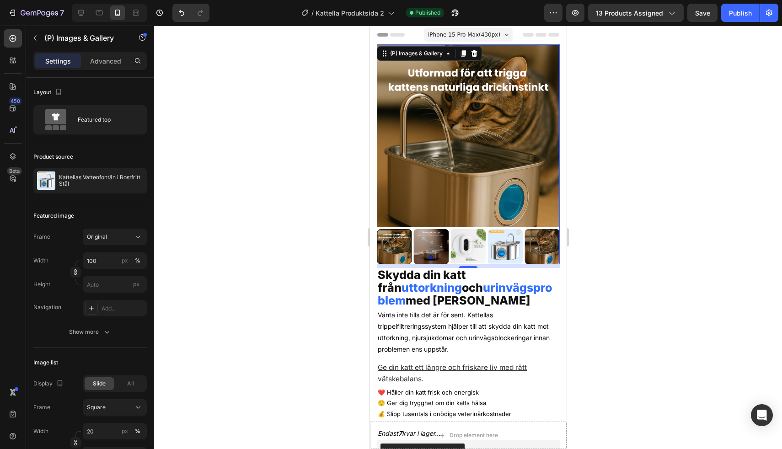
click at [436, 247] on img at bounding box center [431, 246] width 35 height 35
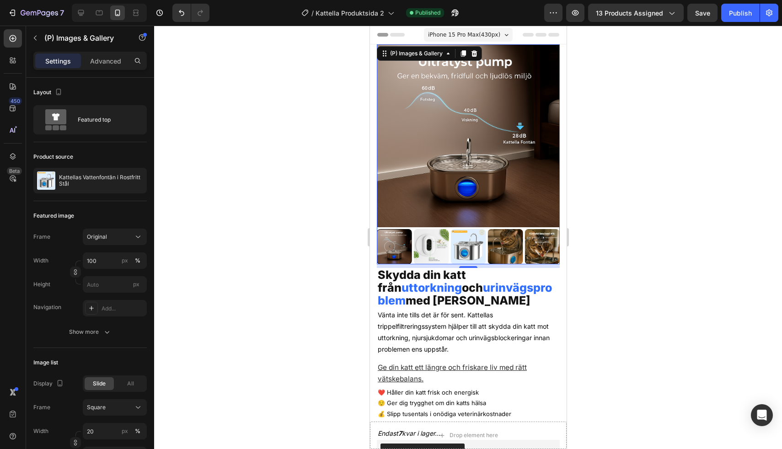
click at [437, 248] on img at bounding box center [431, 246] width 35 height 35
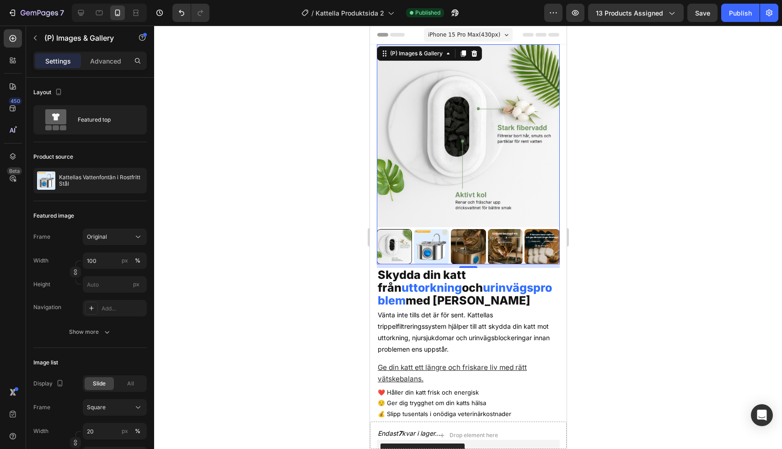
click at [437, 248] on img at bounding box center [431, 246] width 35 height 35
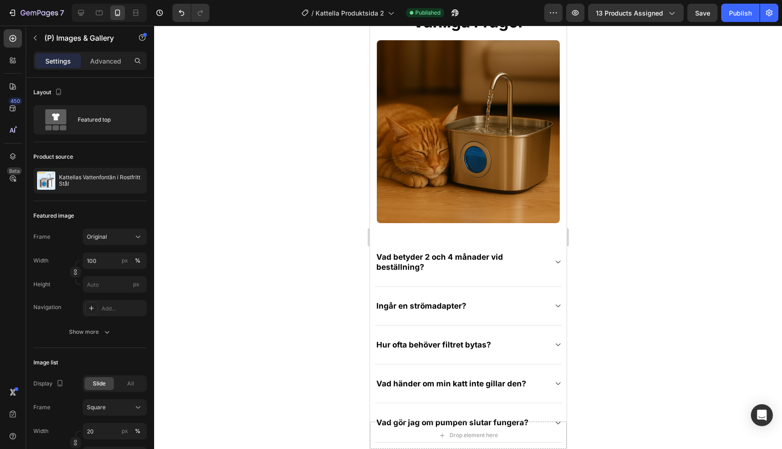
scroll to position [4111, 0]
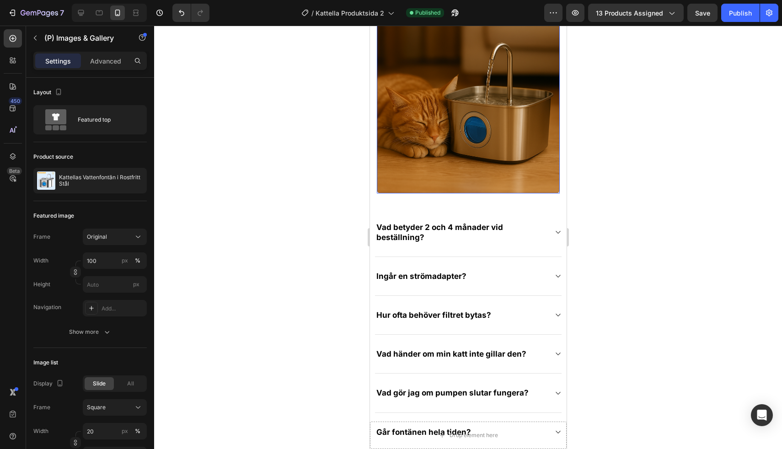
click at [461, 145] on img at bounding box center [467, 102] width 183 height 183
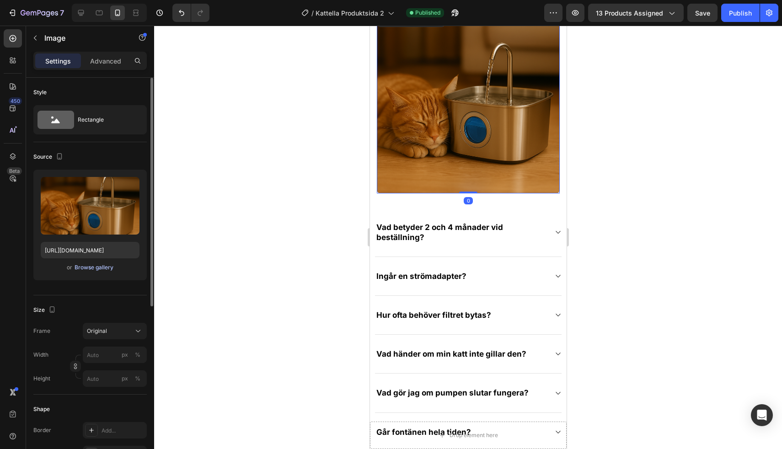
click at [92, 269] on div "Browse gallery" at bounding box center [94, 267] width 39 height 8
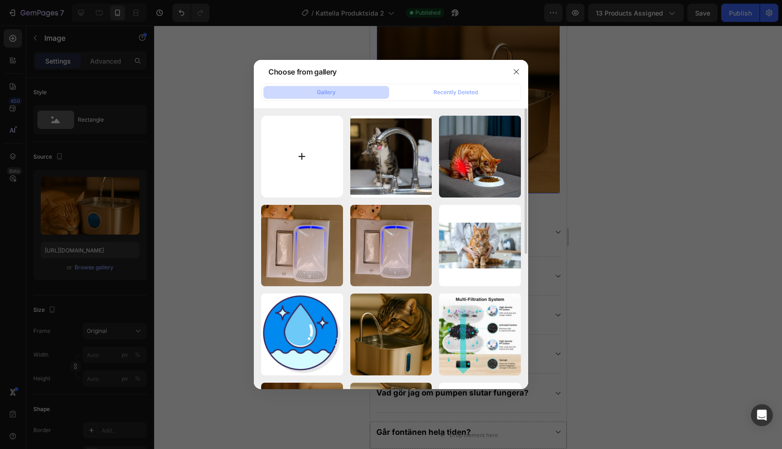
click at [293, 142] on input "file" at bounding box center [302, 157] width 82 height 82
click at [314, 148] on input "file" at bounding box center [302, 157] width 82 height 82
type input "C:\fakepath\Untitled design (10).png"
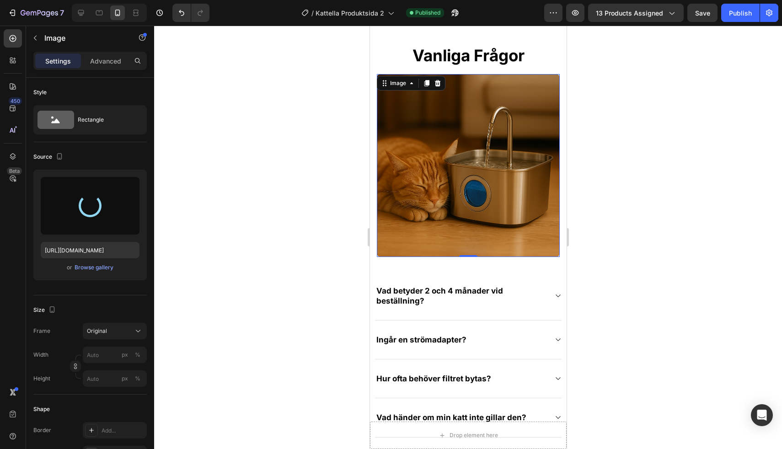
scroll to position [4044, 0]
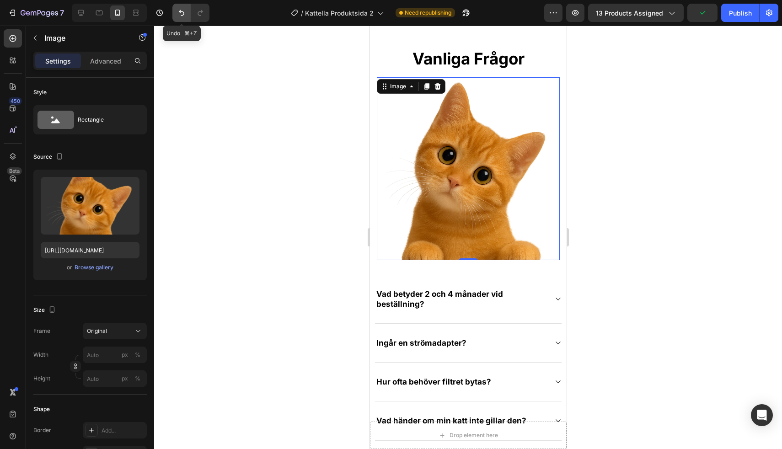
click at [178, 11] on icon "Undo/Redo" at bounding box center [181, 12] width 9 height 9
click at [184, 16] on icon "Undo/Redo" at bounding box center [181, 12] width 9 height 9
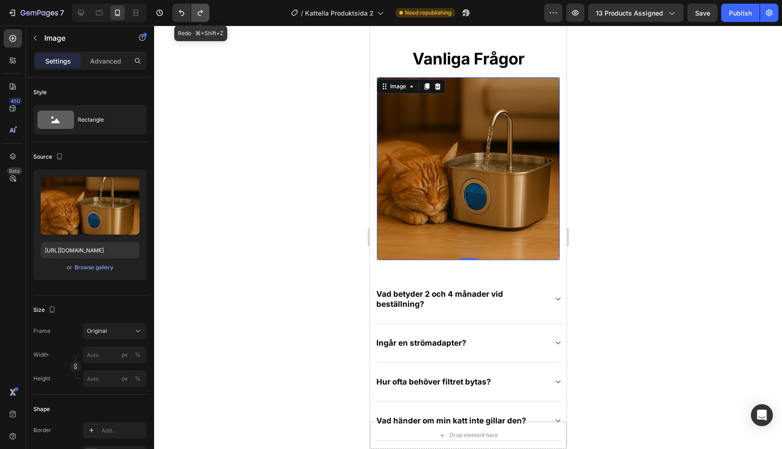
click at [196, 18] on button "Undo/Redo" at bounding box center [200, 13] width 18 height 18
type input "[URL][DOMAIN_NAME]"
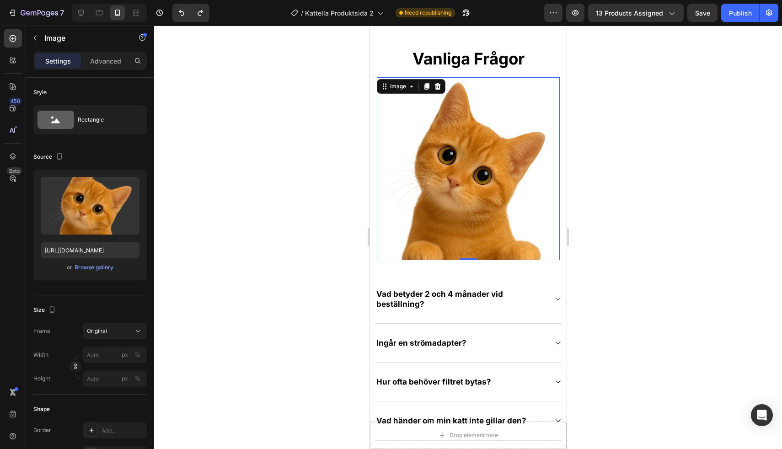
click at [306, 259] on div at bounding box center [468, 238] width 628 height 424
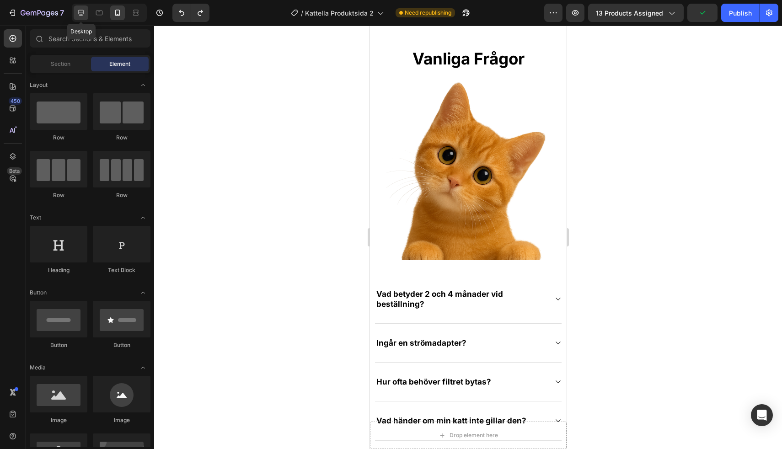
click at [84, 16] on icon at bounding box center [80, 12] width 9 height 9
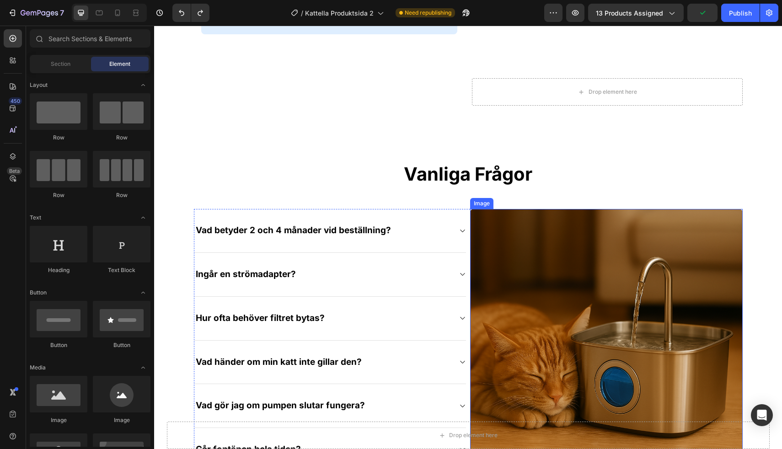
scroll to position [4053, 0]
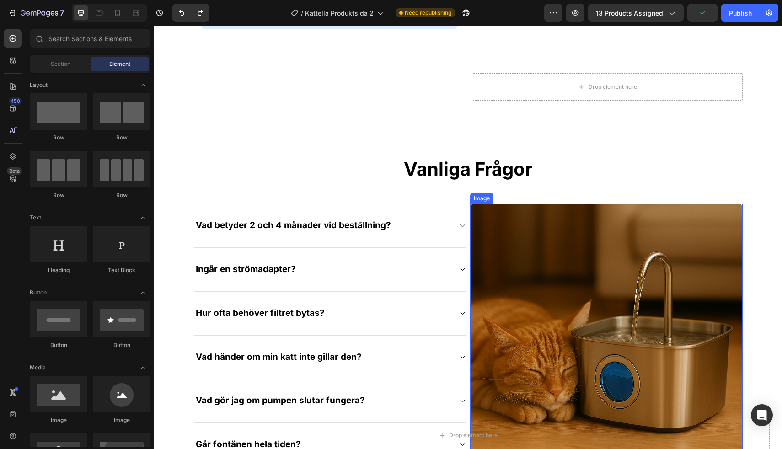
click at [534, 267] on img at bounding box center [606, 340] width 273 height 273
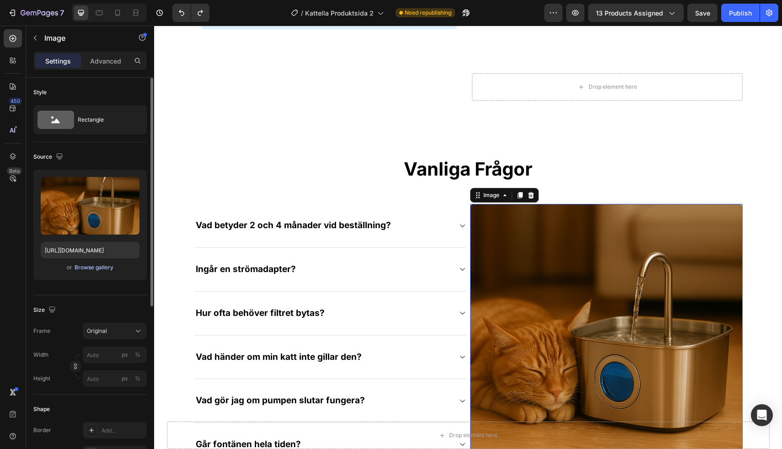
click at [100, 266] on div "Browse gallery" at bounding box center [94, 267] width 39 height 8
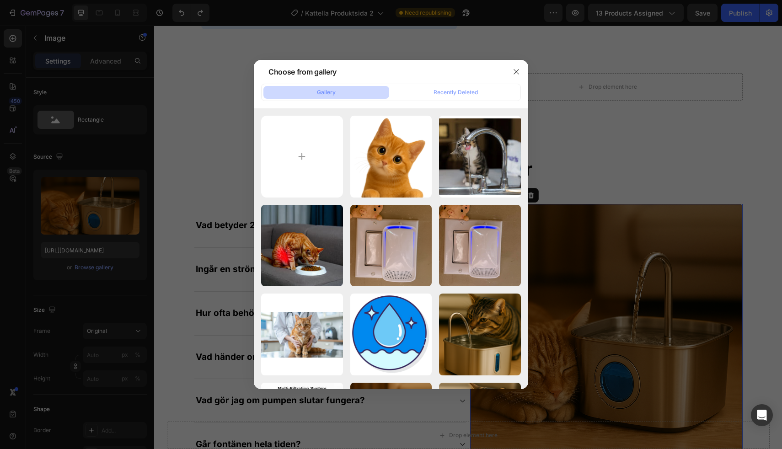
click at [670, 48] on div at bounding box center [391, 224] width 782 height 449
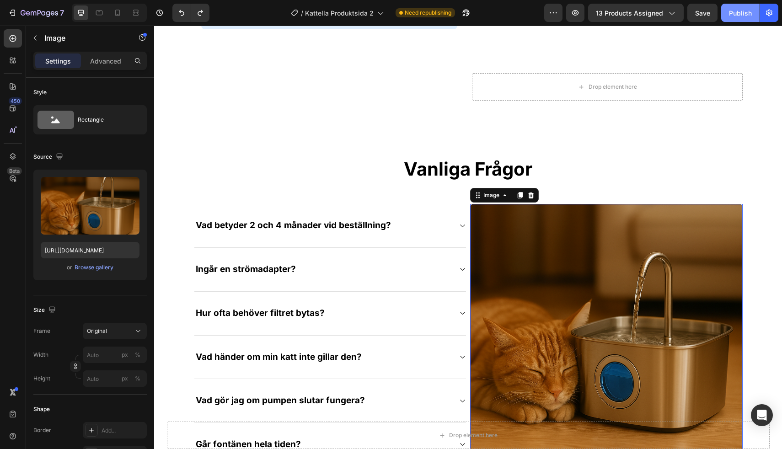
click at [736, 15] on div "Publish" at bounding box center [740, 13] width 23 height 10
click at [96, 17] on icon at bounding box center [99, 12] width 9 height 9
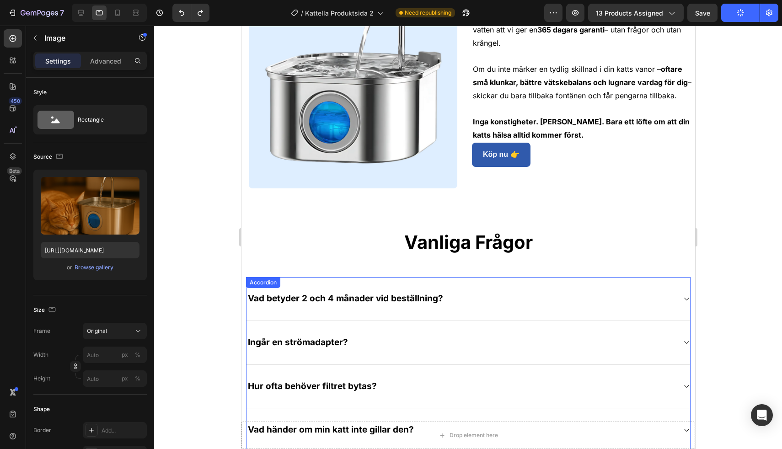
scroll to position [3414, 0]
click at [119, 19] on div at bounding box center [117, 12] width 15 height 15
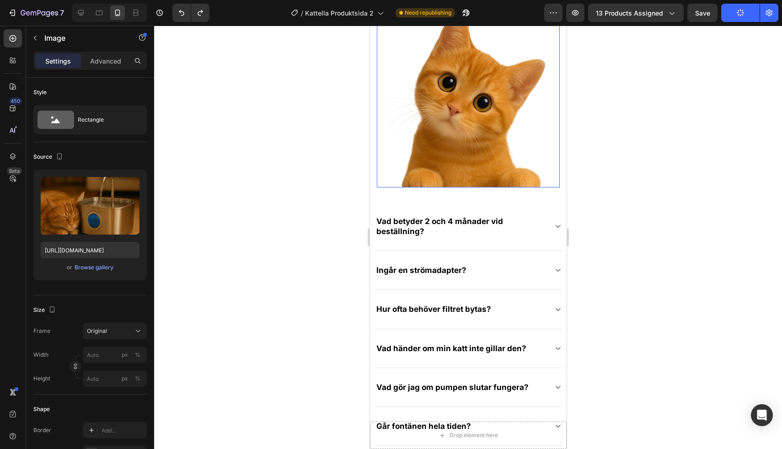
scroll to position [3876, 0]
